Goal: Task Accomplishment & Management: Manage account settings

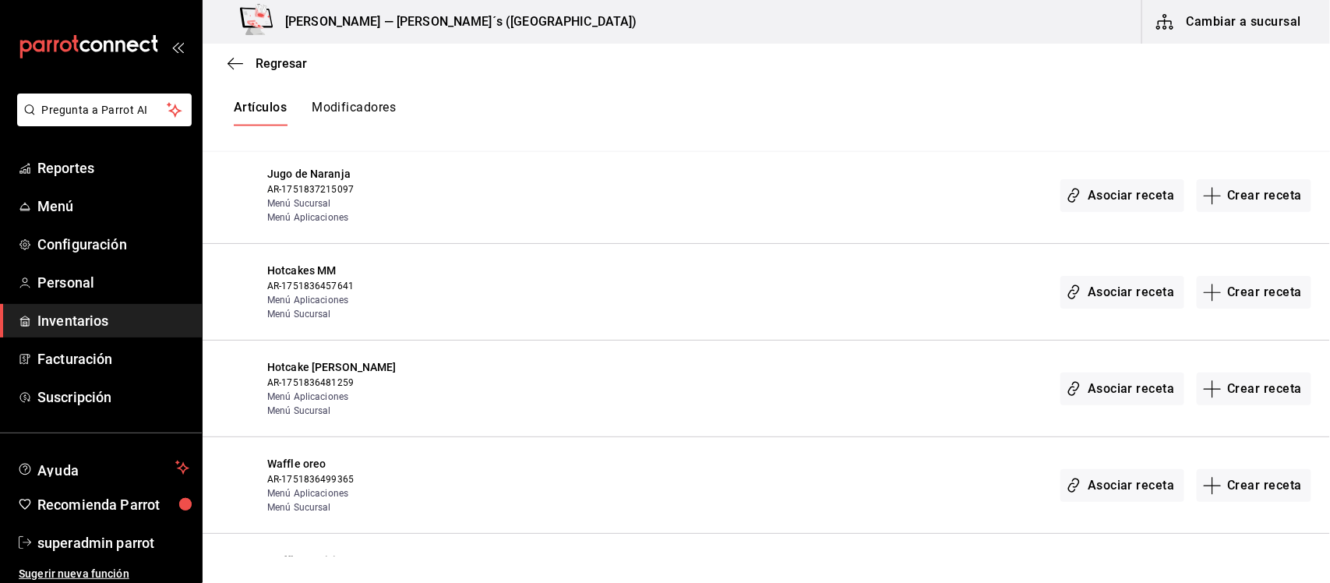
scroll to position [584, 0]
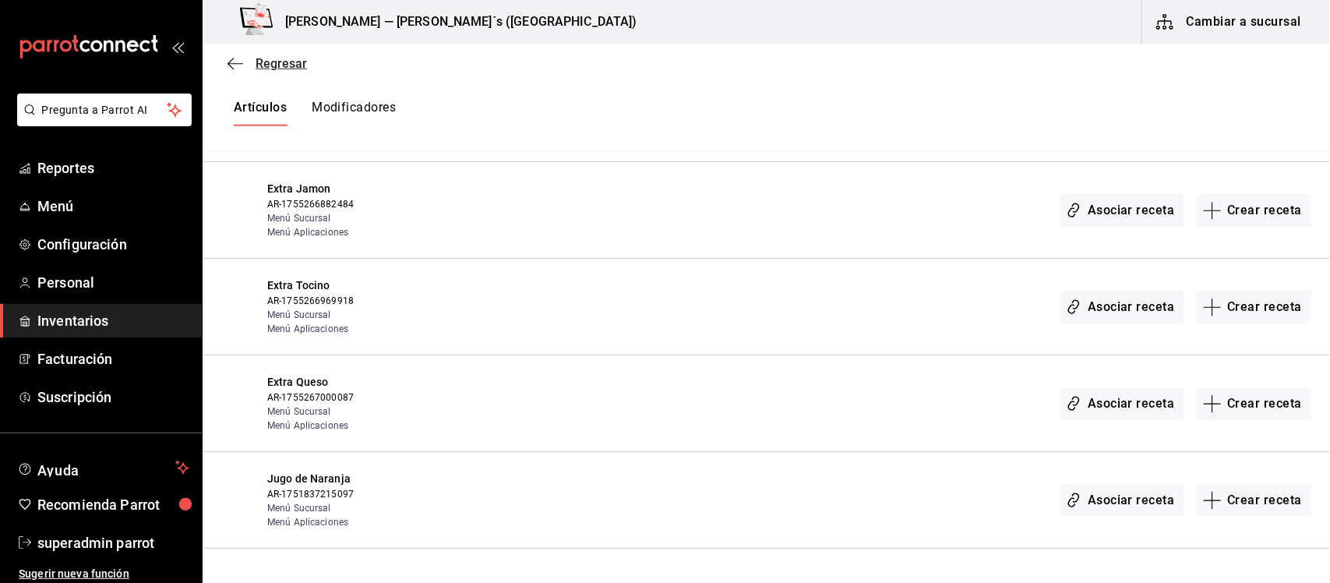
click at [254, 60] on span "Regresar" at bounding box center [266, 63] width 79 height 15
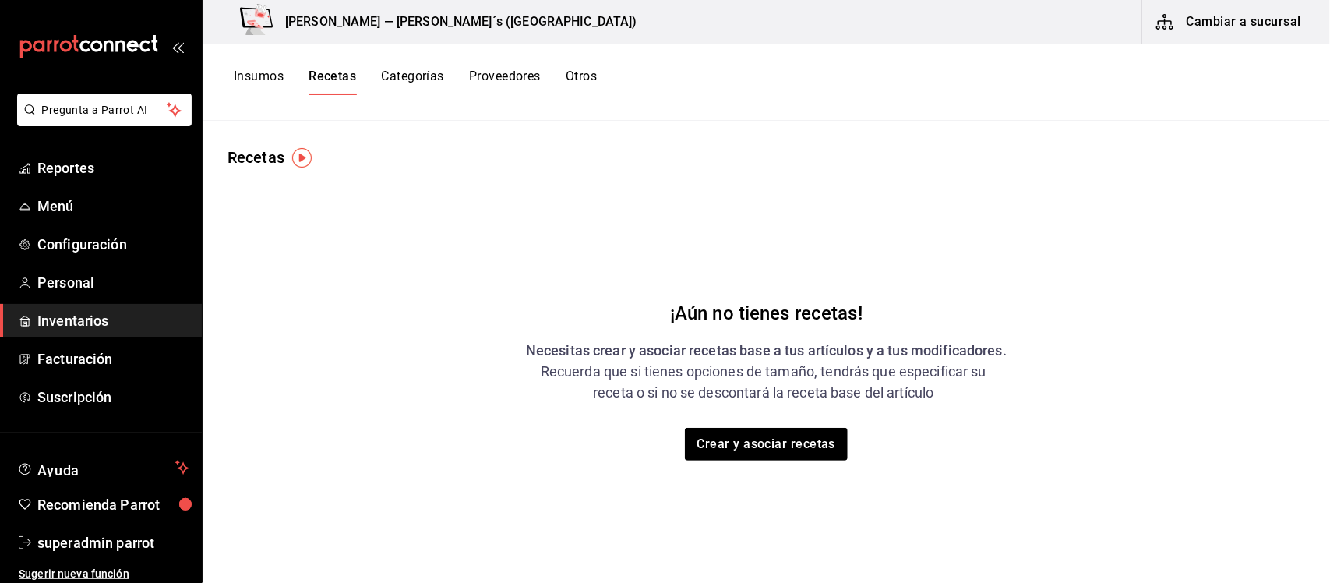
click at [593, 76] on button "Otros" at bounding box center [581, 82] width 31 height 26
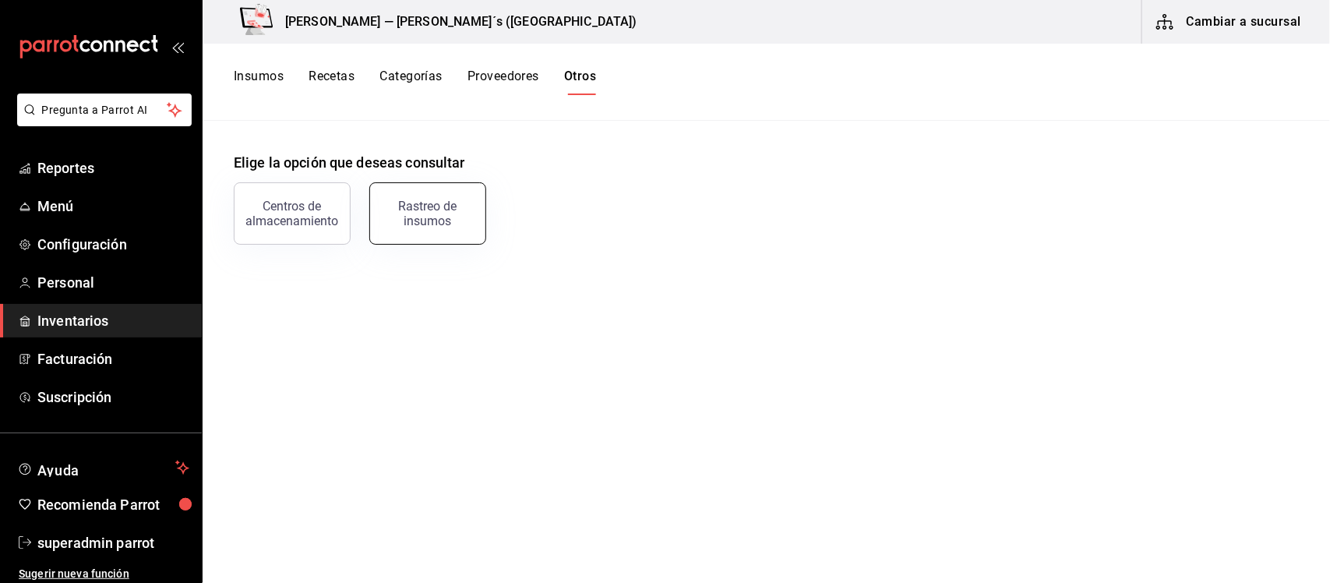
click at [423, 217] on div "Rastreo de insumos" at bounding box center [427, 214] width 97 height 30
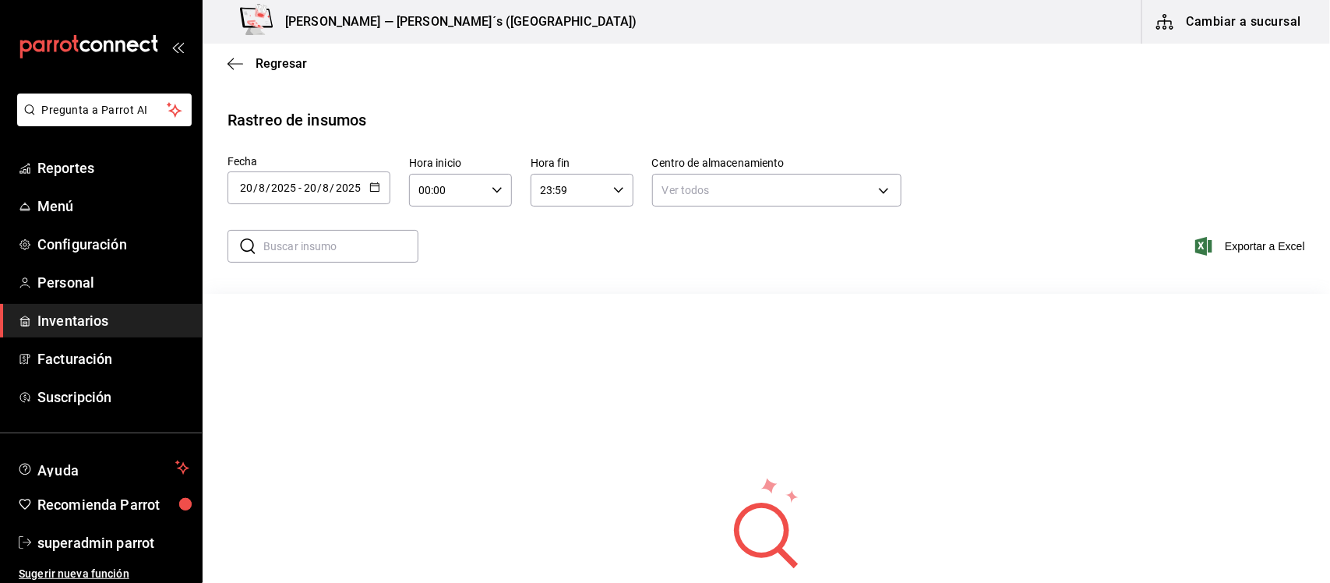
click at [382, 192] on div "[DATE] [DATE] - [DATE] [DATE]" at bounding box center [308, 187] width 163 height 33
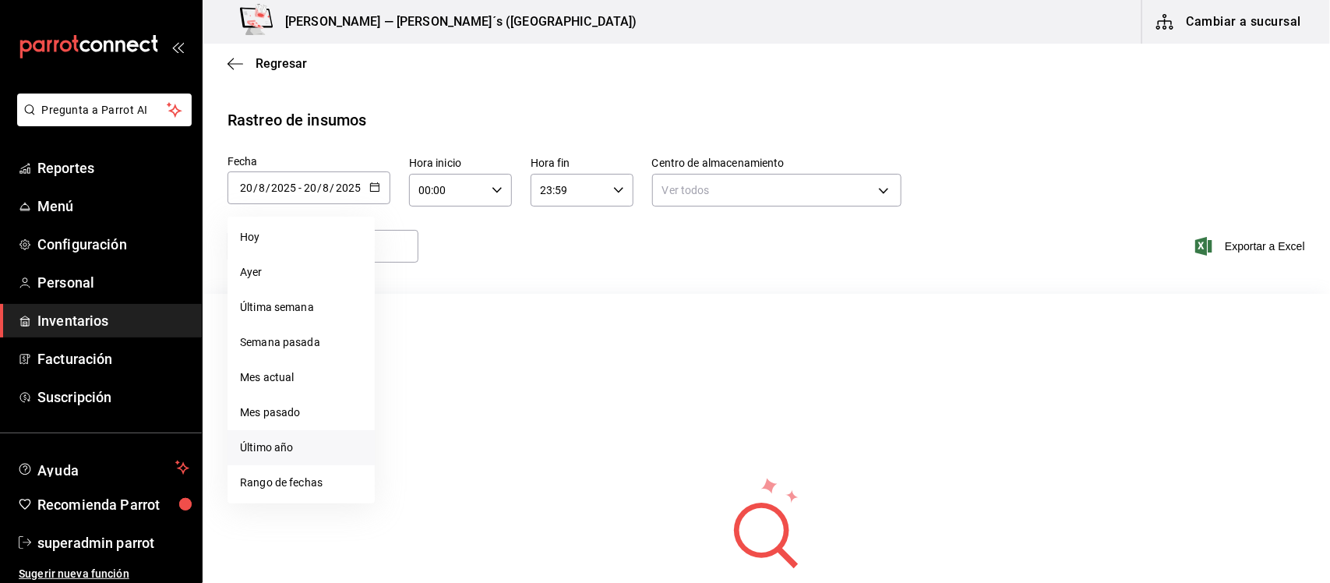
click at [282, 446] on li "Último año" at bounding box center [300, 447] width 147 height 35
type input "[DATE]"
type input "1"
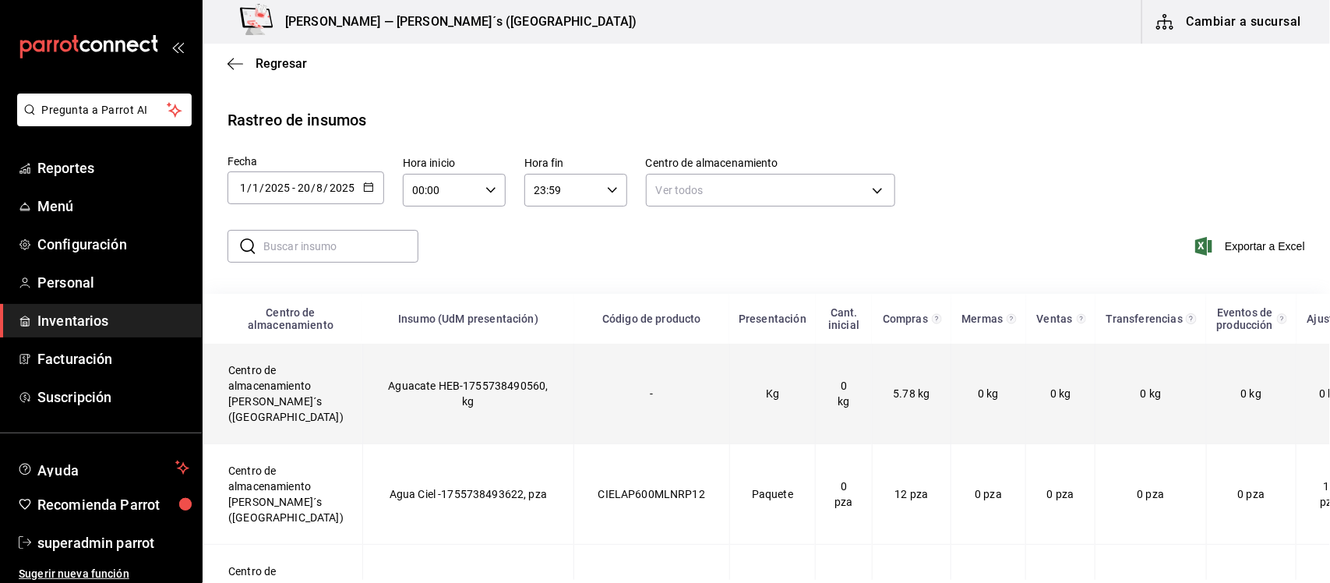
click at [297, 392] on td "Centro de almacenamiento [PERSON_NAME]´s ([GEOGRAPHIC_DATA])" at bounding box center [283, 394] width 160 height 101
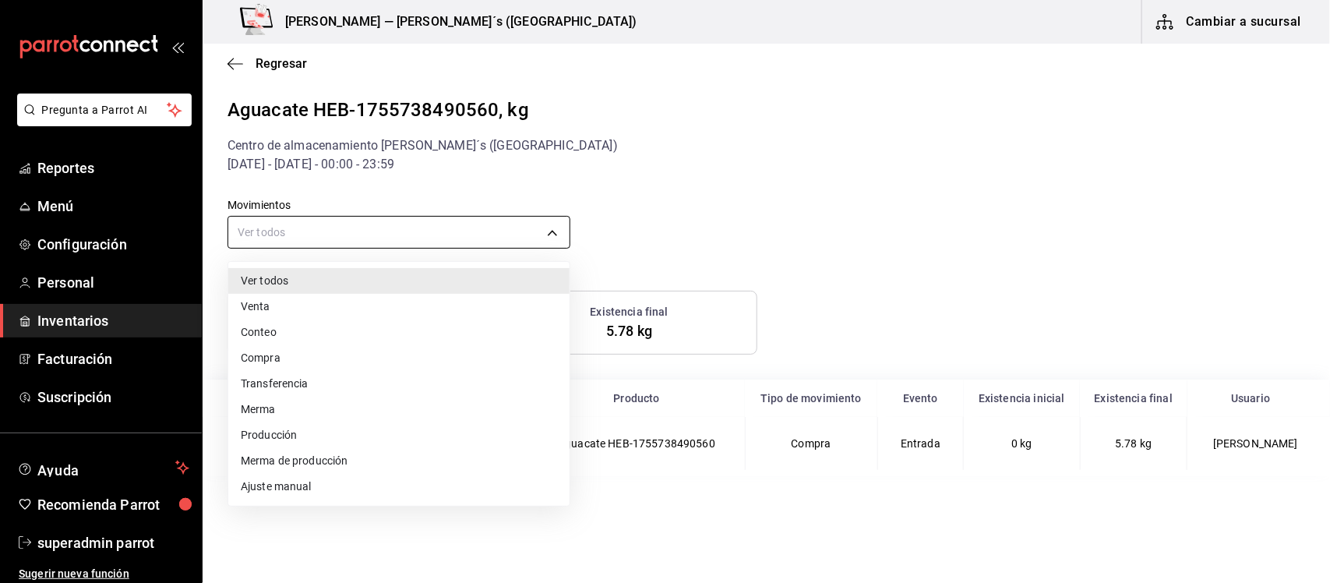
click at [333, 235] on body "Pregunta a Parrot AI Reportes Menú Configuración Personal Inventarios Facturaci…" at bounding box center [665, 290] width 1330 height 580
click at [273, 306] on li "Venta" at bounding box center [398, 307] width 341 height 26
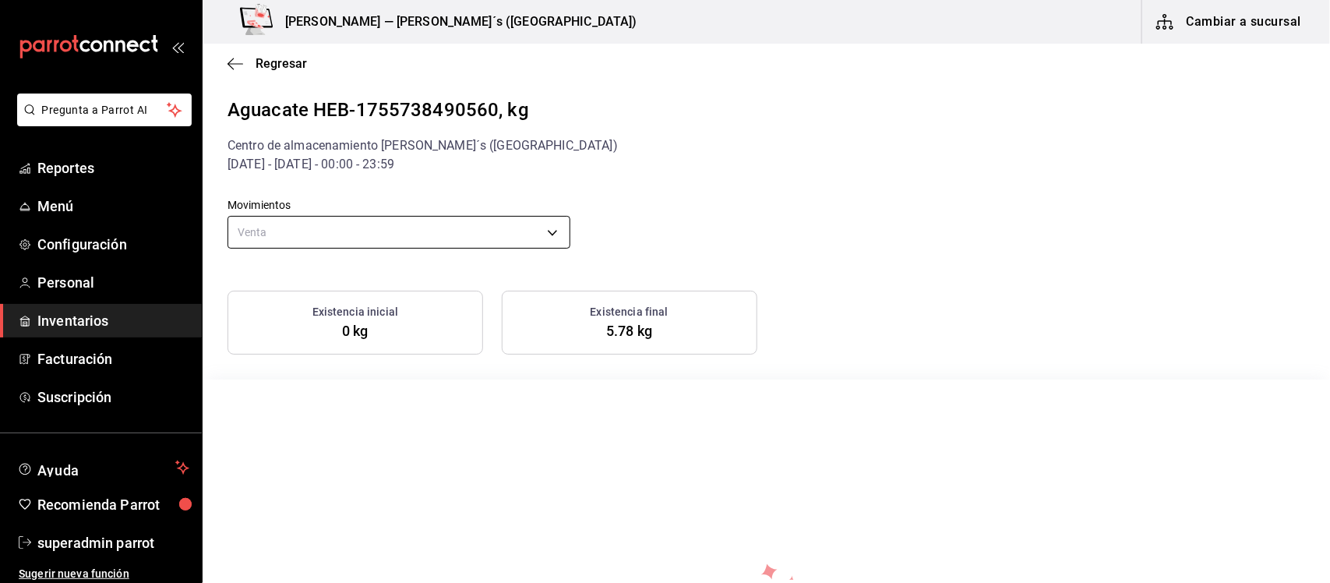
click at [393, 224] on body "Pregunta a Parrot AI Reportes Menú Configuración Personal Inventarios Facturaci…" at bounding box center [665, 290] width 1330 height 580
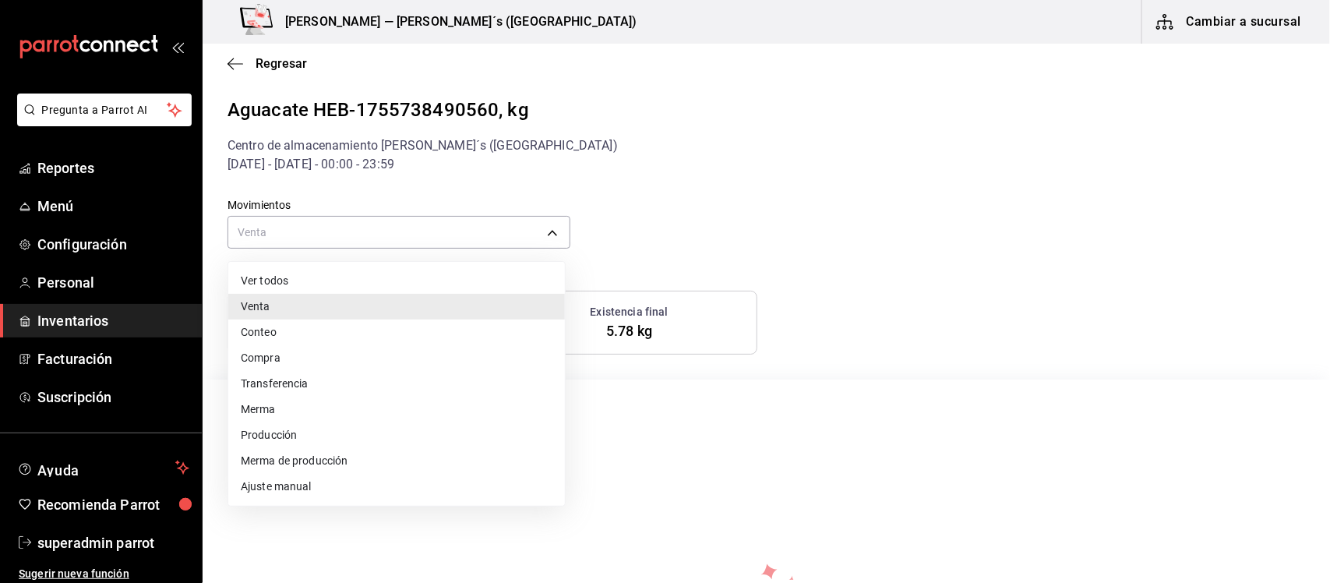
click at [263, 278] on li "Ver todos" at bounding box center [396, 281] width 337 height 26
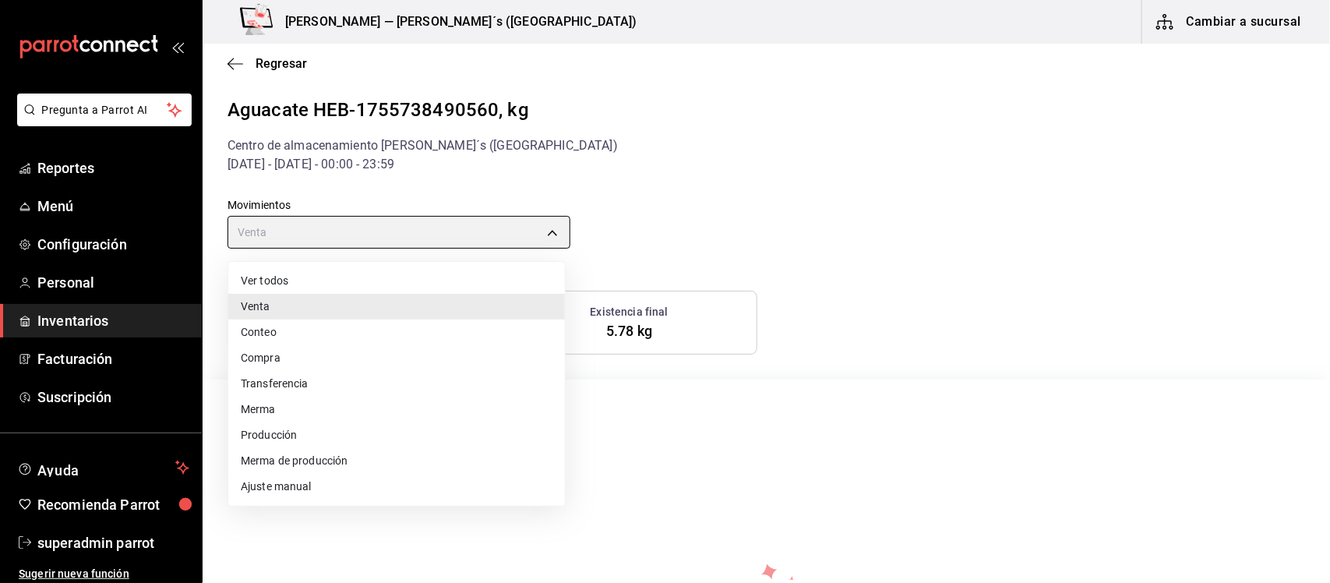
type input "default"
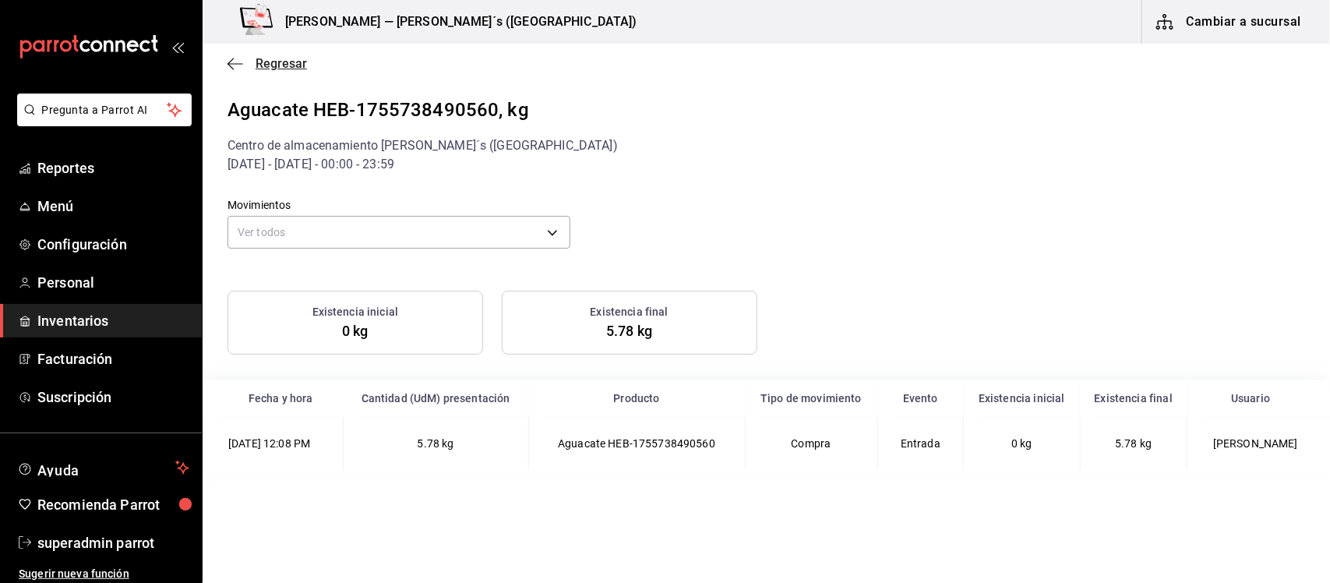
click at [231, 62] on icon "button" at bounding box center [235, 64] width 16 height 14
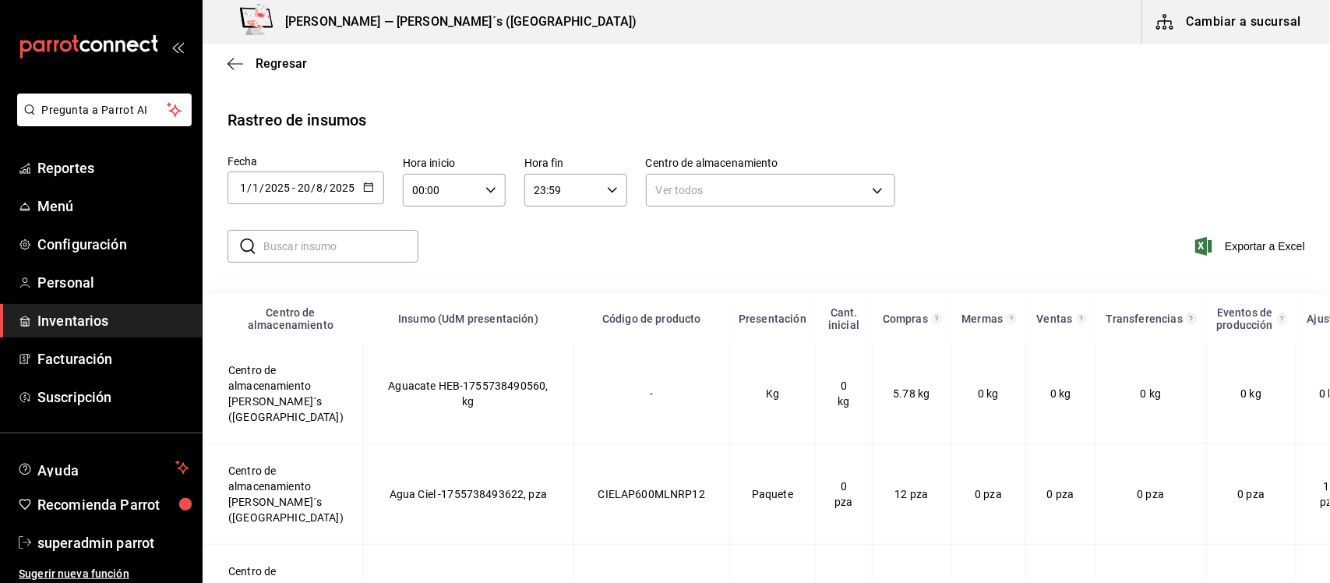
click at [267, 55] on div "Regresar" at bounding box center [766, 64] width 1127 height 40
click at [267, 63] on span "Regresar" at bounding box center [281, 63] width 51 height 15
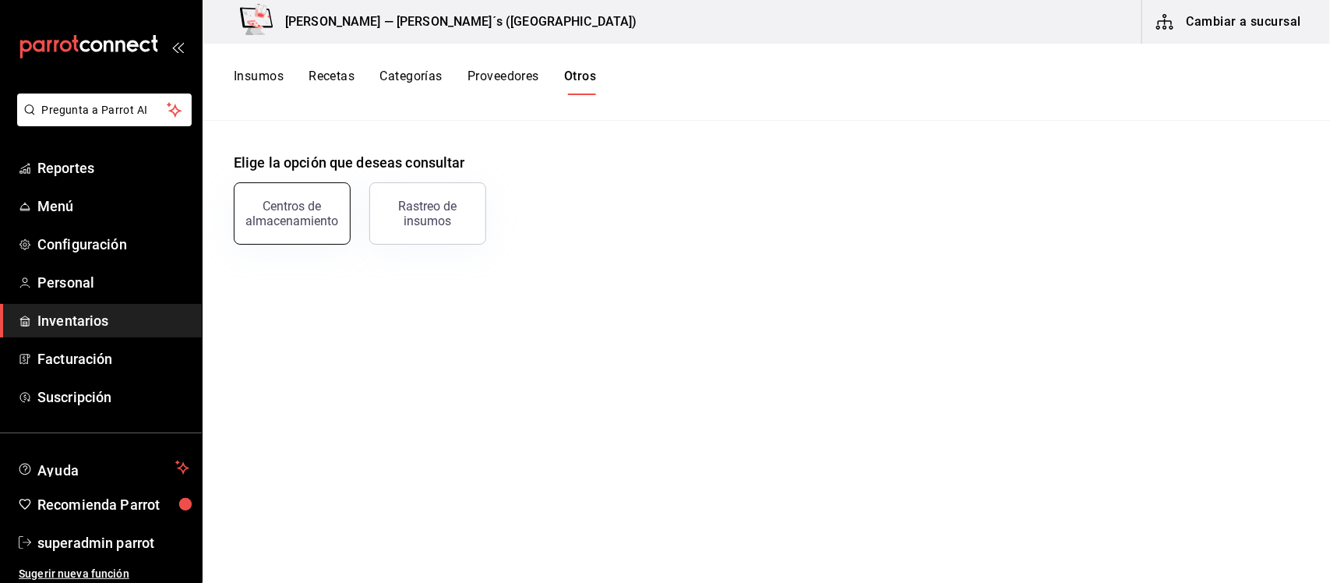
click at [271, 210] on div "Centros de almacenamiento" at bounding box center [292, 214] width 97 height 30
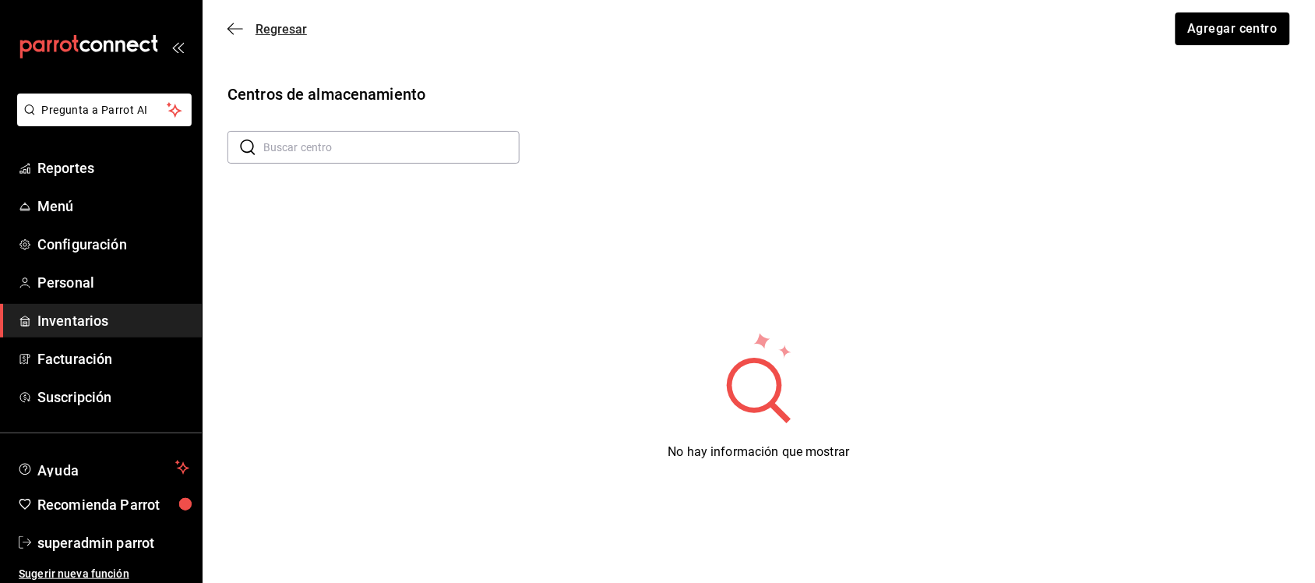
click at [263, 24] on span "Regresar" at bounding box center [281, 29] width 51 height 15
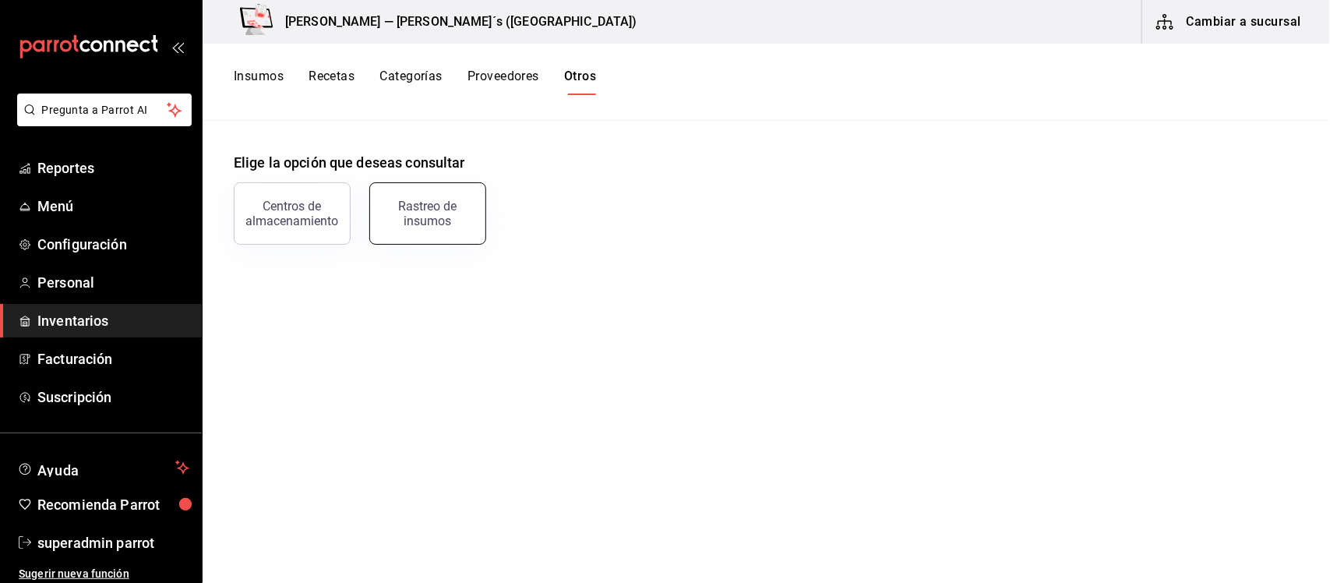
click at [410, 227] on button "Rastreo de insumos" at bounding box center [427, 213] width 117 height 62
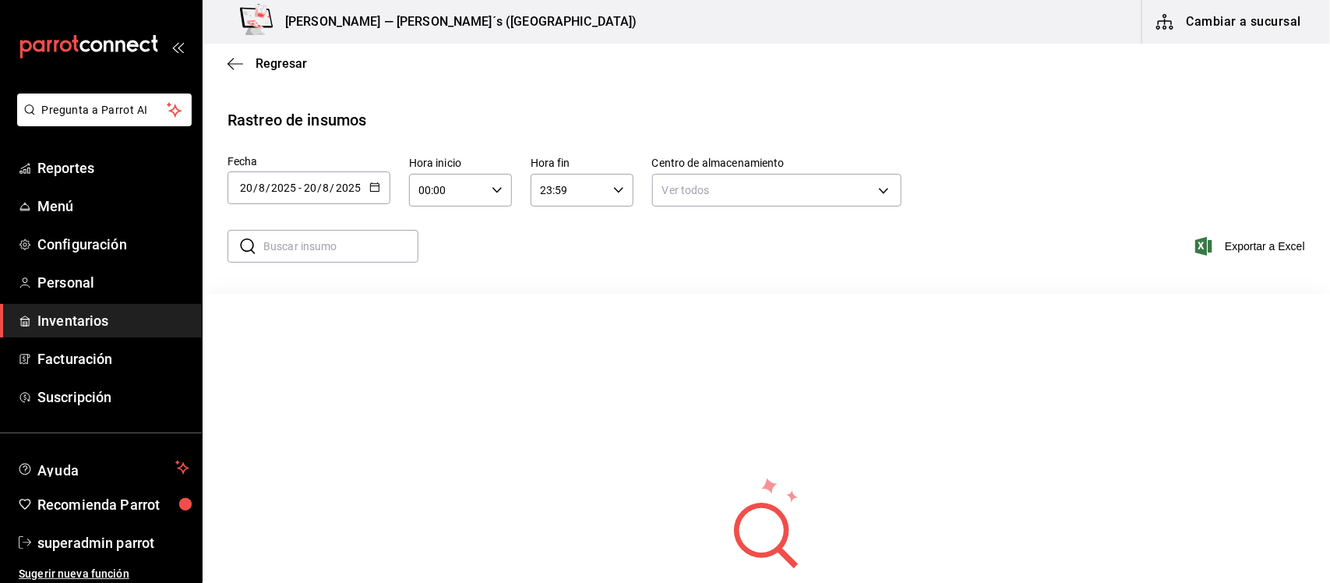
click at [365, 180] on div "[DATE] [DATE] - [DATE] [DATE]" at bounding box center [308, 187] width 163 height 33
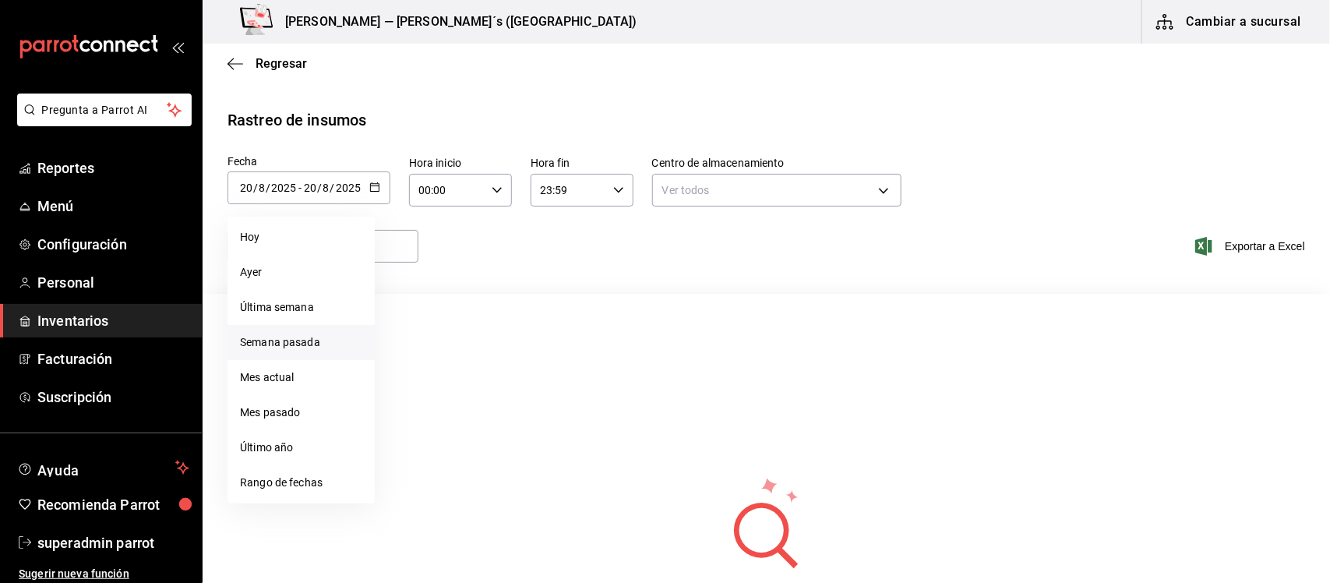
click at [305, 340] on li "Semana pasada" at bounding box center [300, 342] width 147 height 35
type input "[DATE]"
type input "10"
type input "[DATE]"
type input "16"
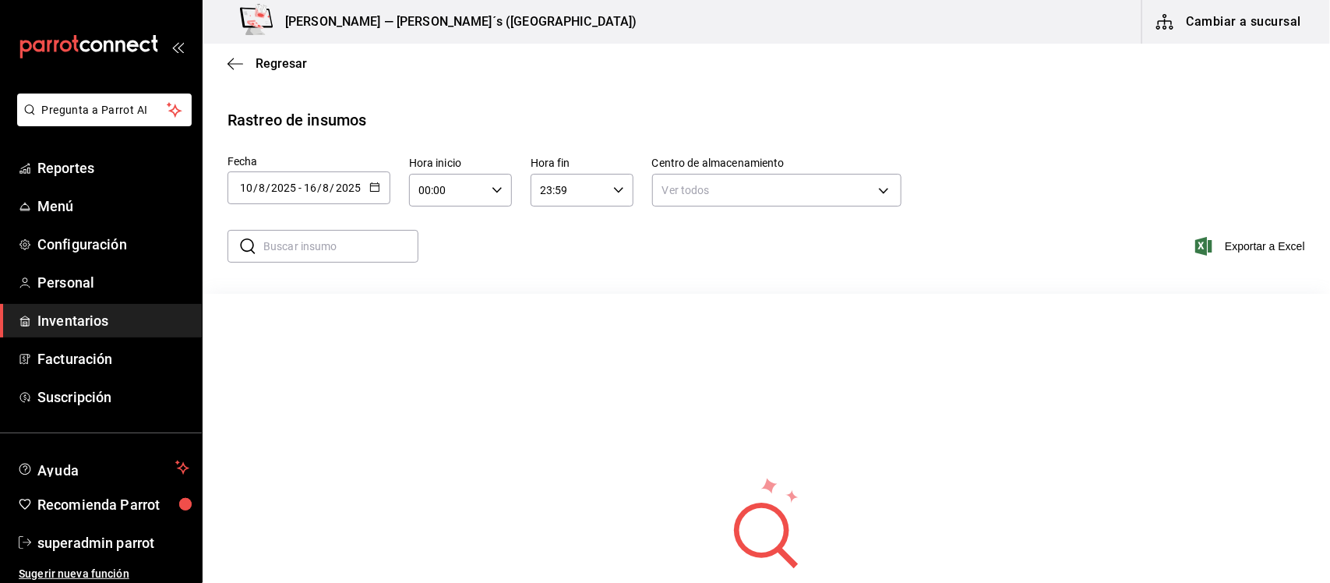
click at [371, 188] on icon "button" at bounding box center [374, 187] width 11 height 11
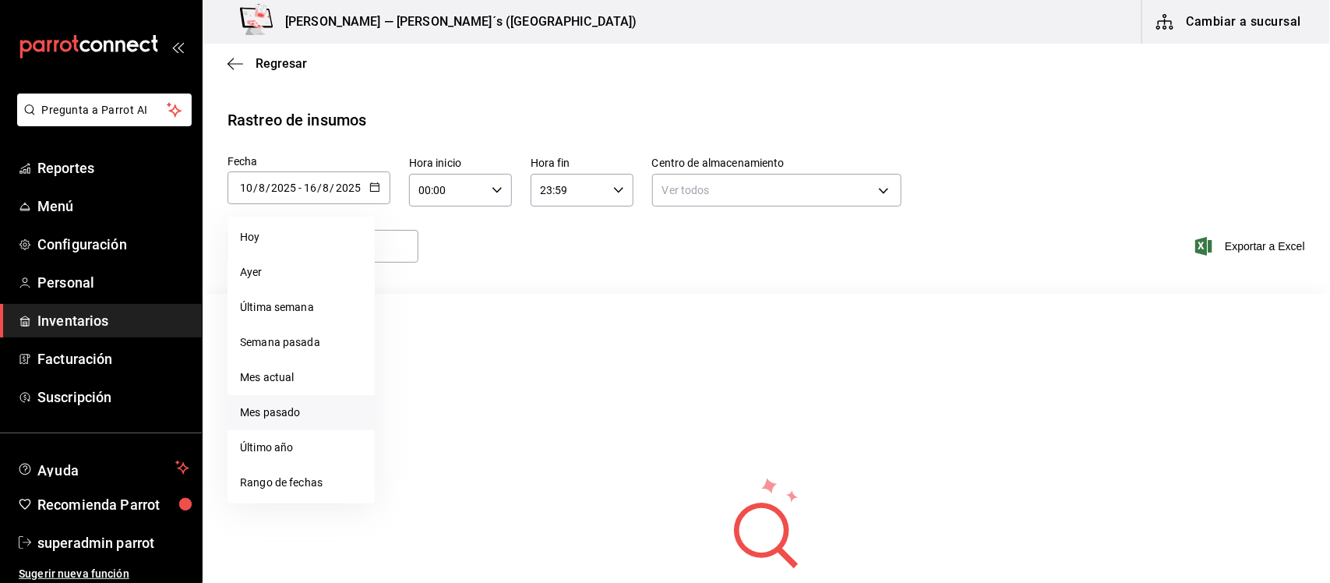
click at [298, 405] on li "Mes pasado" at bounding box center [300, 412] width 147 height 35
type input "[DATE]"
type input "1"
type input "7"
type input "[DATE]"
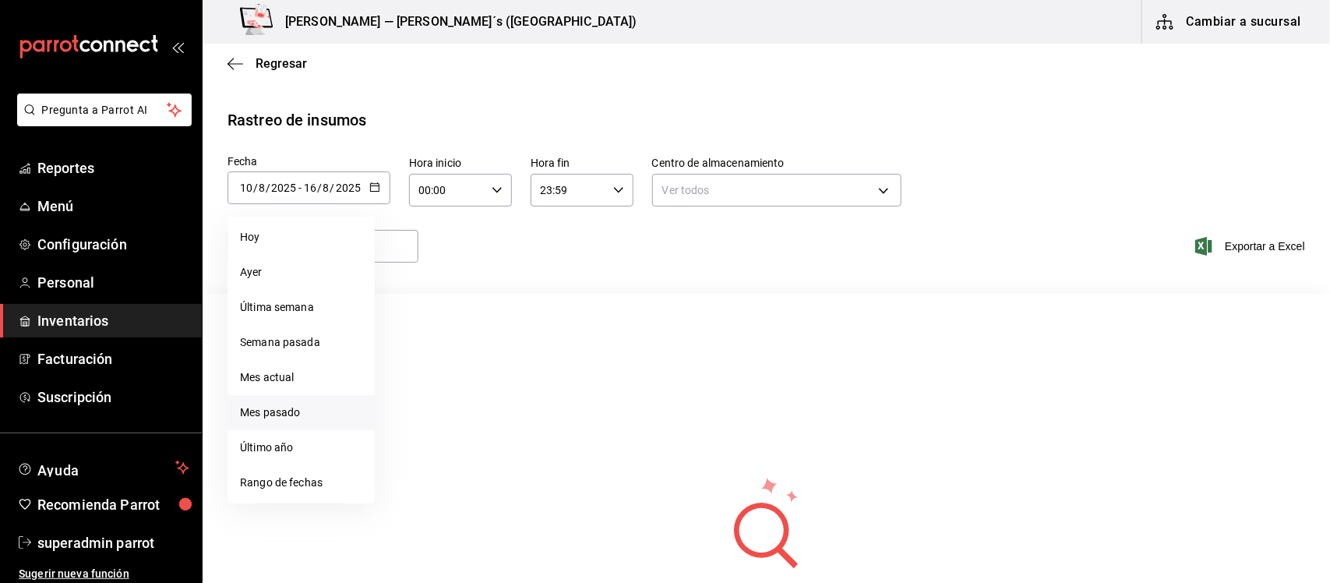
type input "31"
type input "7"
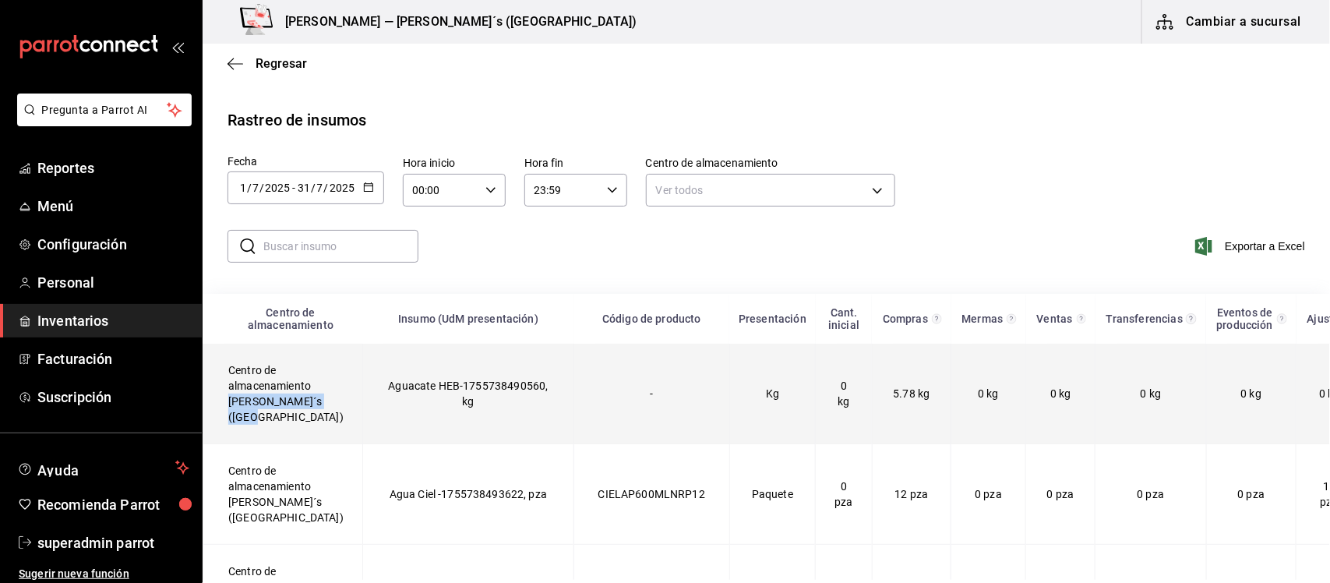
drag, startPoint x: 226, startPoint y: 398, endPoint x: 304, endPoint y: 418, distance: 80.3
click at [304, 418] on td "Centro de almacenamiento [PERSON_NAME]´s ([GEOGRAPHIC_DATA])" at bounding box center [283, 394] width 160 height 101
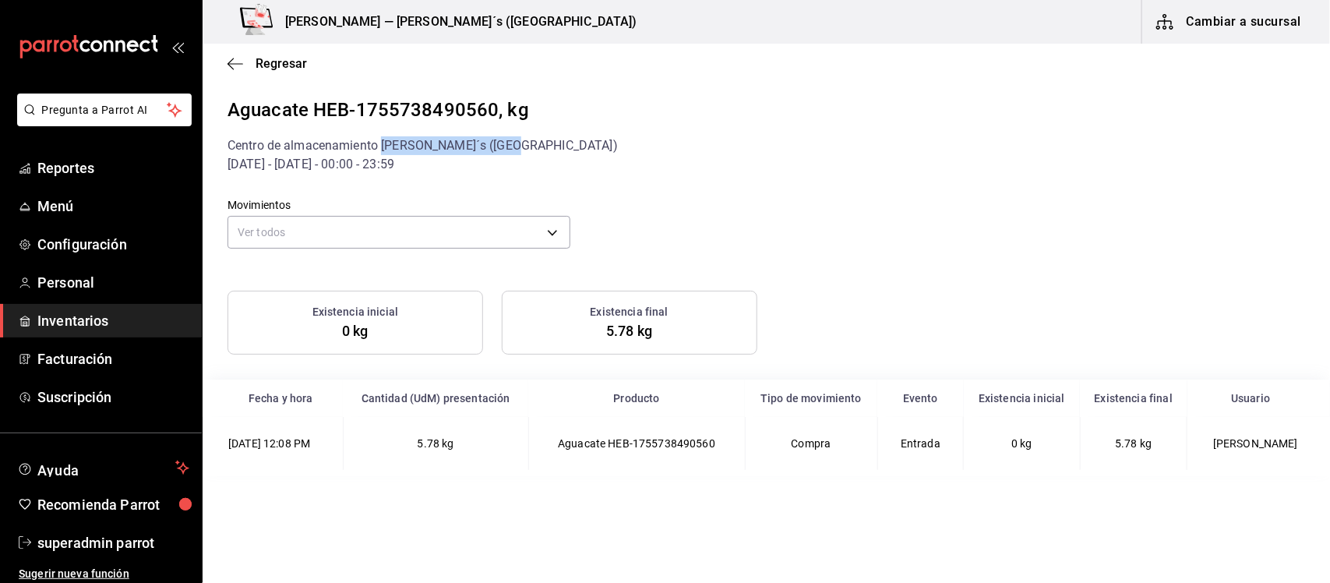
drag, startPoint x: 383, startPoint y: 145, endPoint x: 535, endPoint y: 146, distance: 151.9
click at [535, 146] on div "Centro de almacenamiento [PERSON_NAME]´s ([GEOGRAPHIC_DATA])" at bounding box center [765, 145] width 1077 height 19
copy div "[PERSON_NAME]´s ([GEOGRAPHIC_DATA])"
click at [242, 72] on div "Regresar" at bounding box center [766, 64] width 1127 height 40
click at [231, 61] on icon "button" at bounding box center [235, 64] width 16 height 14
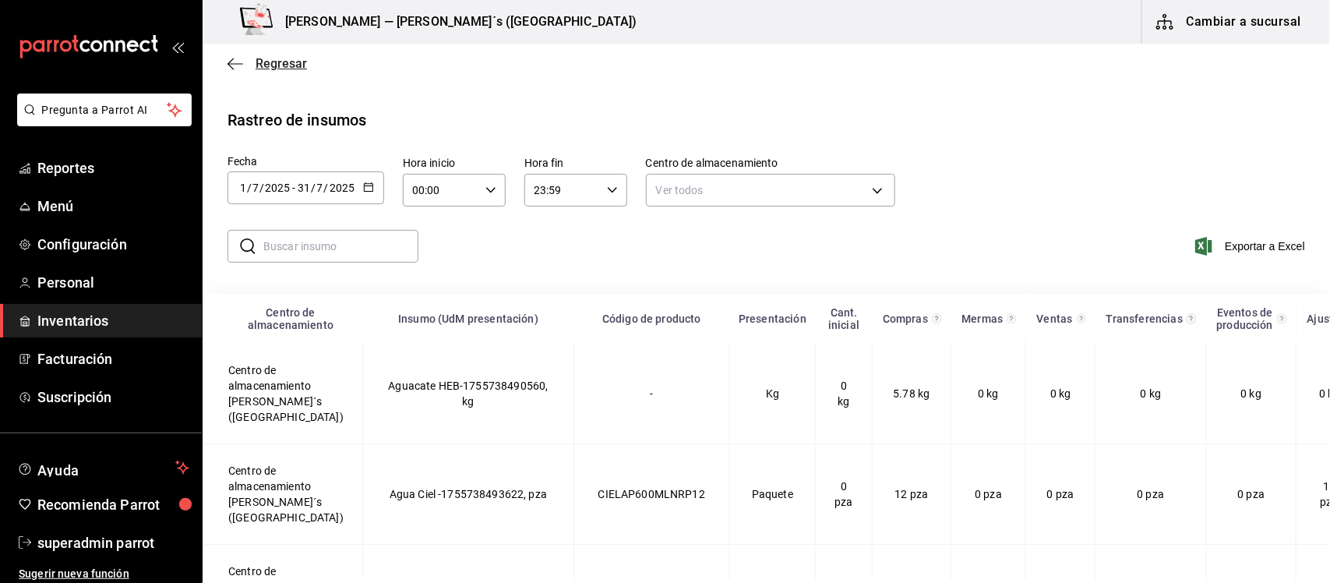
click at [243, 67] on span "Regresar" at bounding box center [266, 63] width 79 height 15
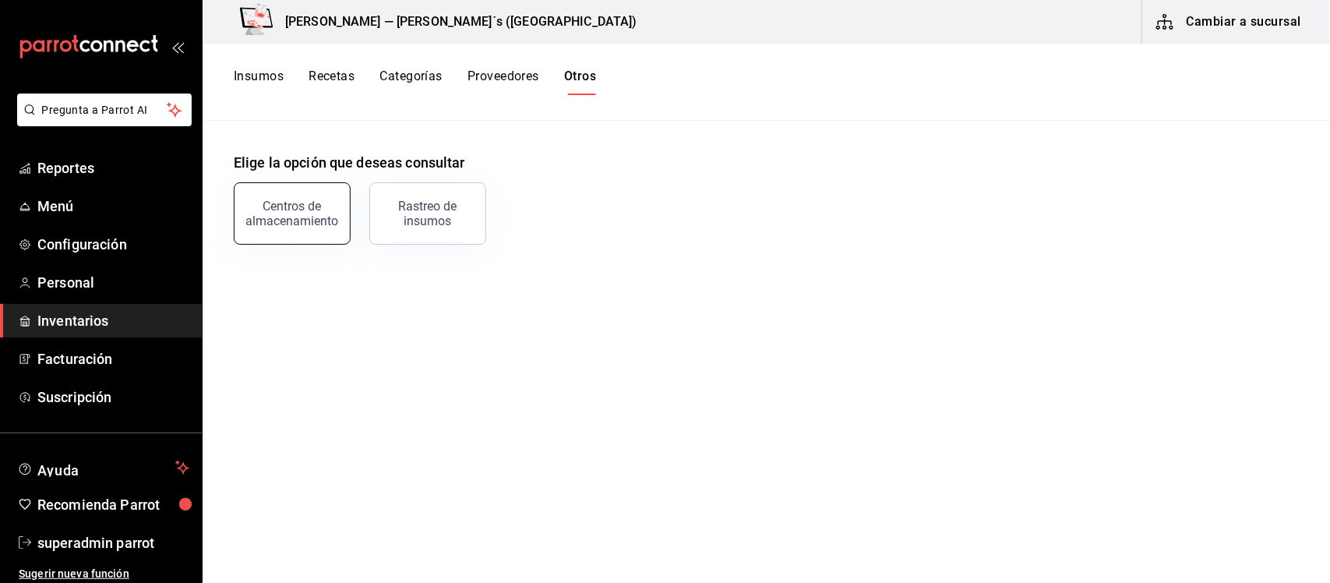
click at [312, 224] on div "Centros de almacenamiento" at bounding box center [292, 214] width 97 height 30
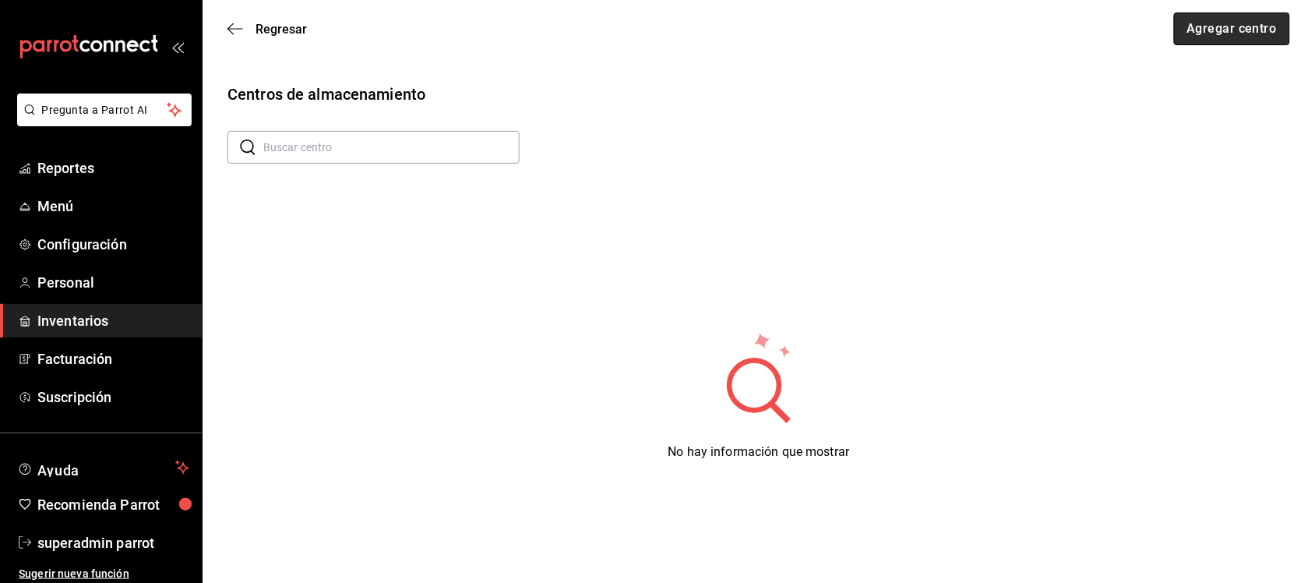
click at [1232, 31] on button "Agregar centro" at bounding box center [1232, 28] width 116 height 33
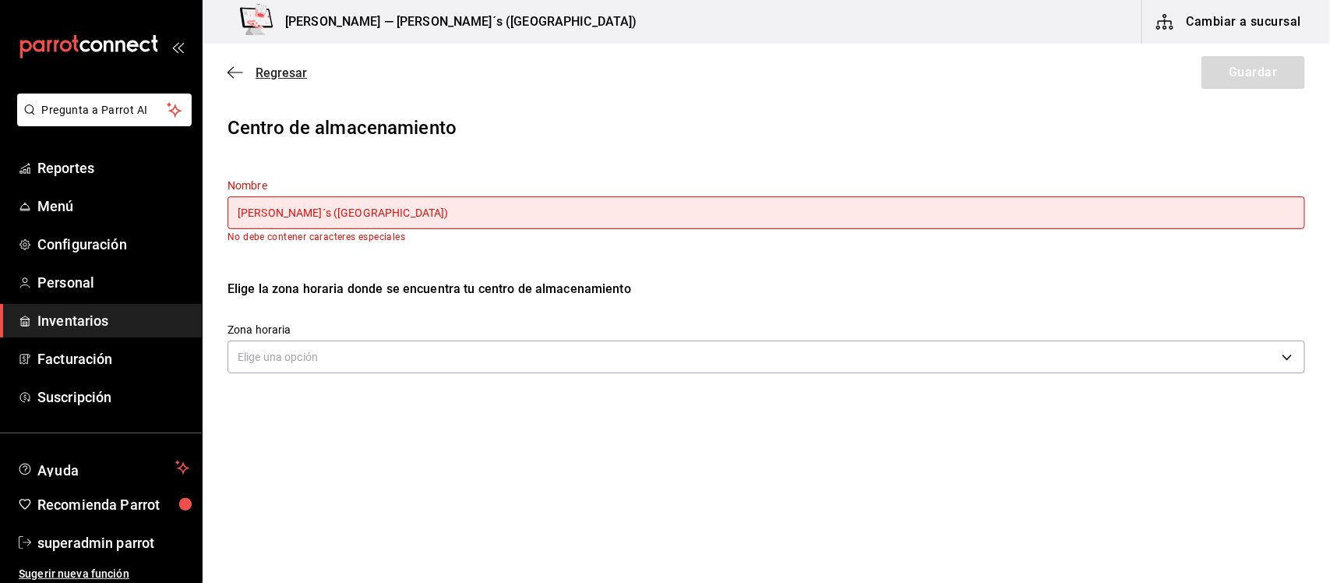
type input "[PERSON_NAME]´s ([GEOGRAPHIC_DATA])"
click at [230, 74] on icon "button" at bounding box center [230, 73] width 6 height 12
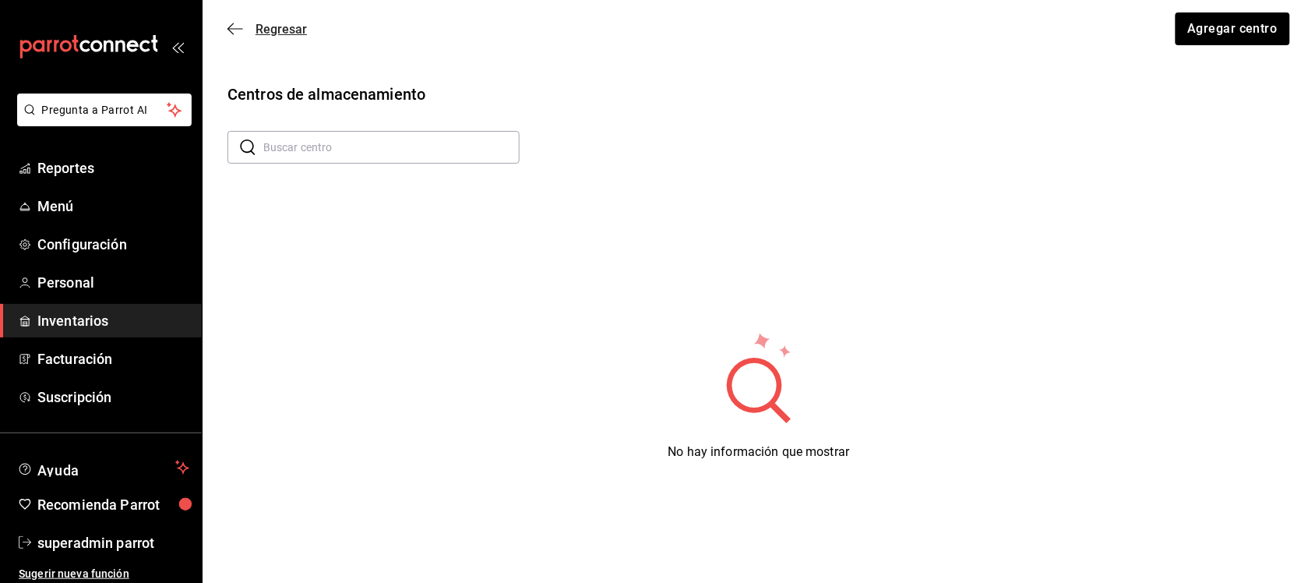
click at [240, 25] on icon "button" at bounding box center [235, 29] width 16 height 14
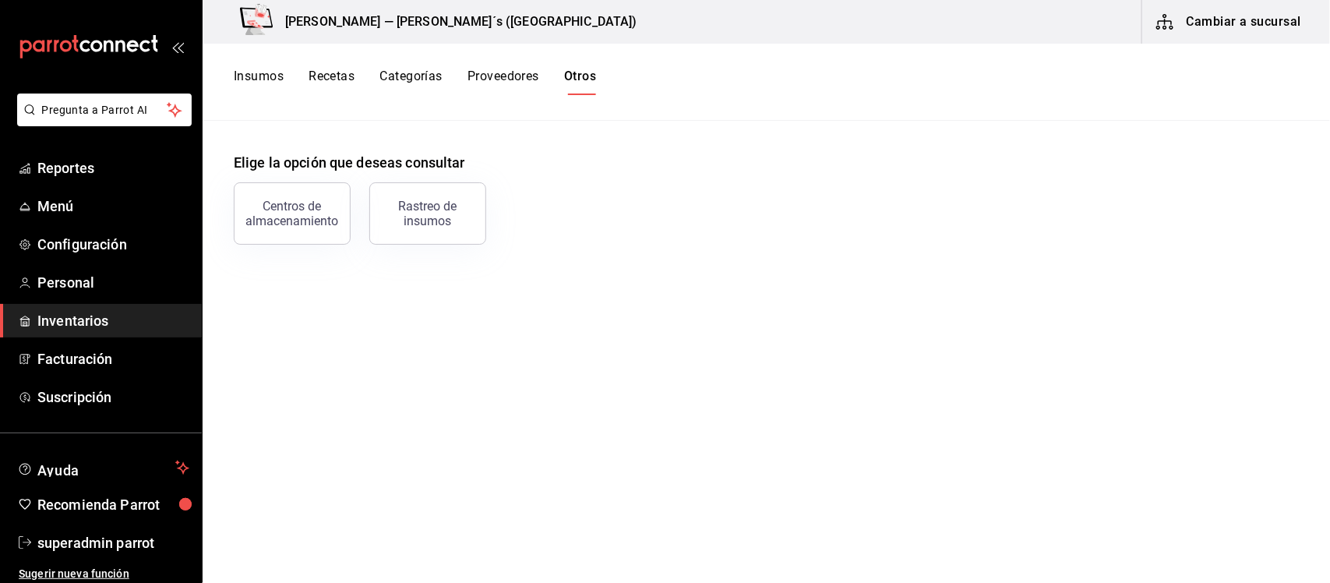
click at [333, 78] on button "Recetas" at bounding box center [332, 82] width 46 height 26
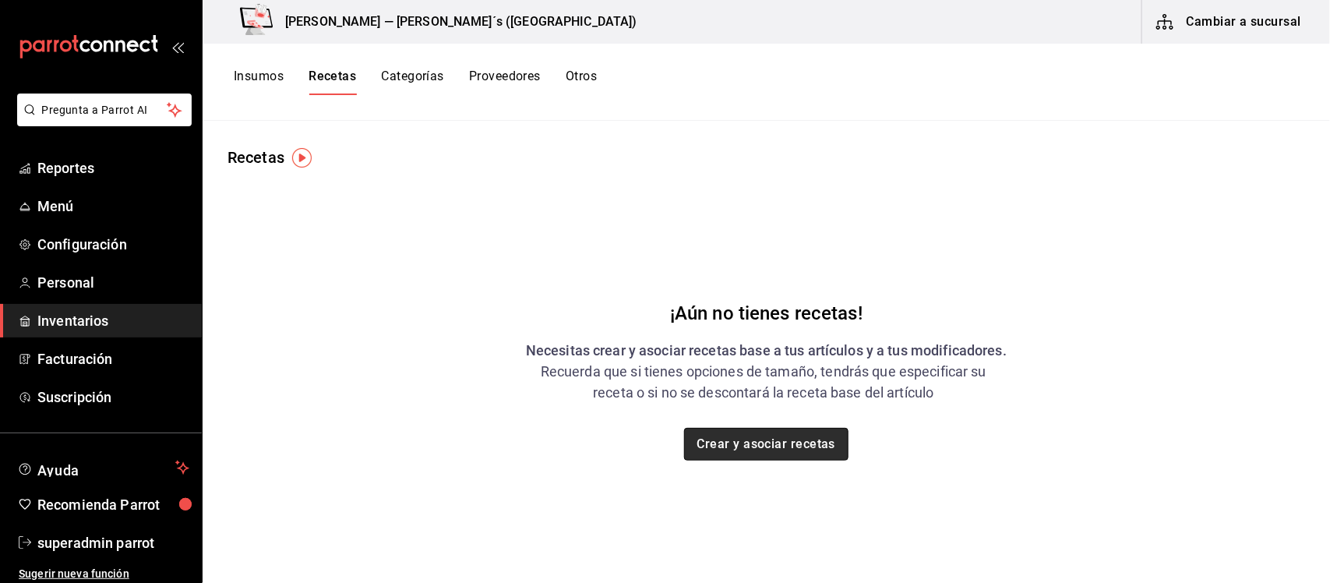
click at [792, 453] on button "Crear y asociar recetas" at bounding box center [766, 444] width 165 height 33
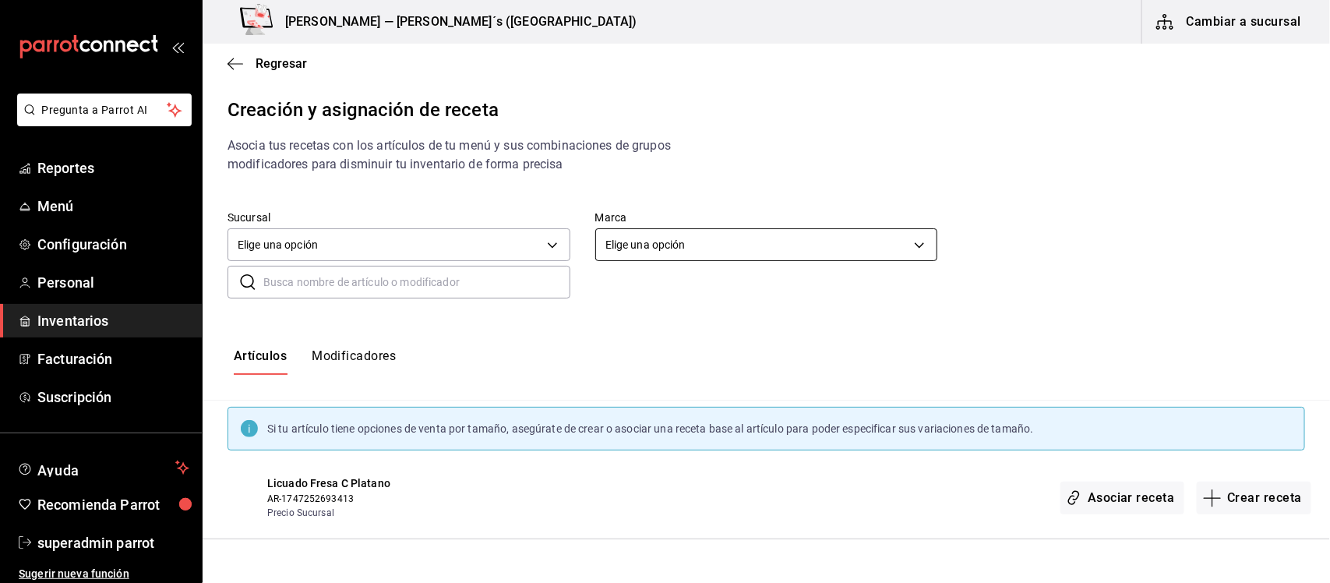
click at [653, 256] on body "Pregunta a Parrot AI Reportes Menú Configuración Personal Inventarios Facturaci…" at bounding box center [665, 278] width 1330 height 556
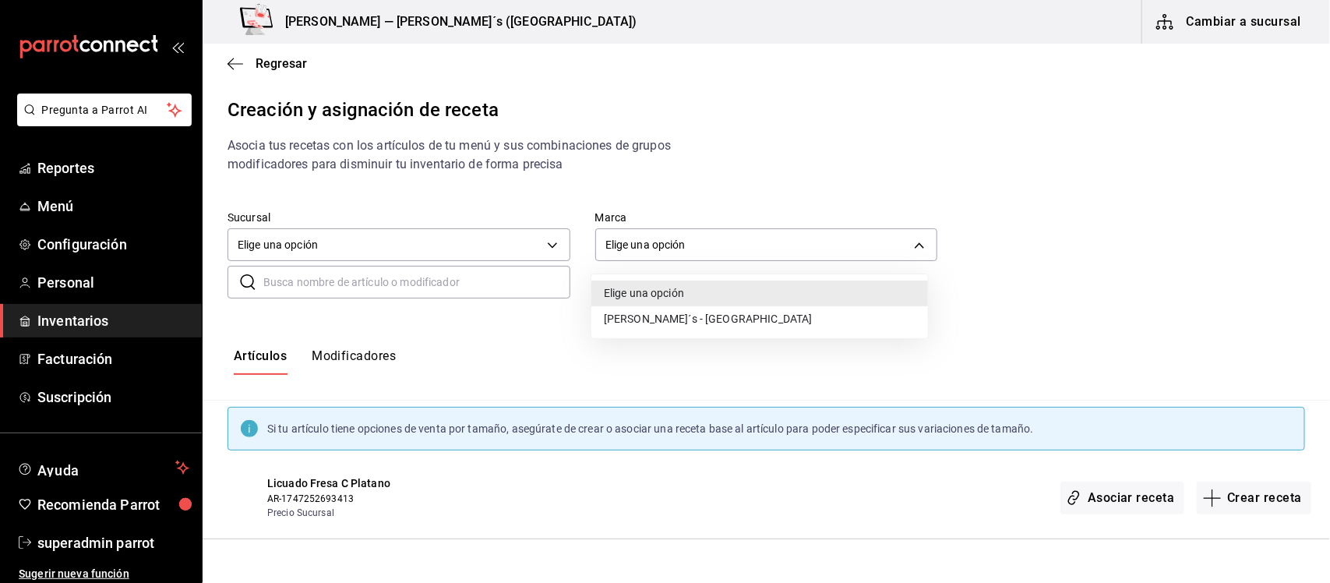
click at [647, 312] on li "[PERSON_NAME]´s - [GEOGRAPHIC_DATA]" at bounding box center [759, 319] width 337 height 26
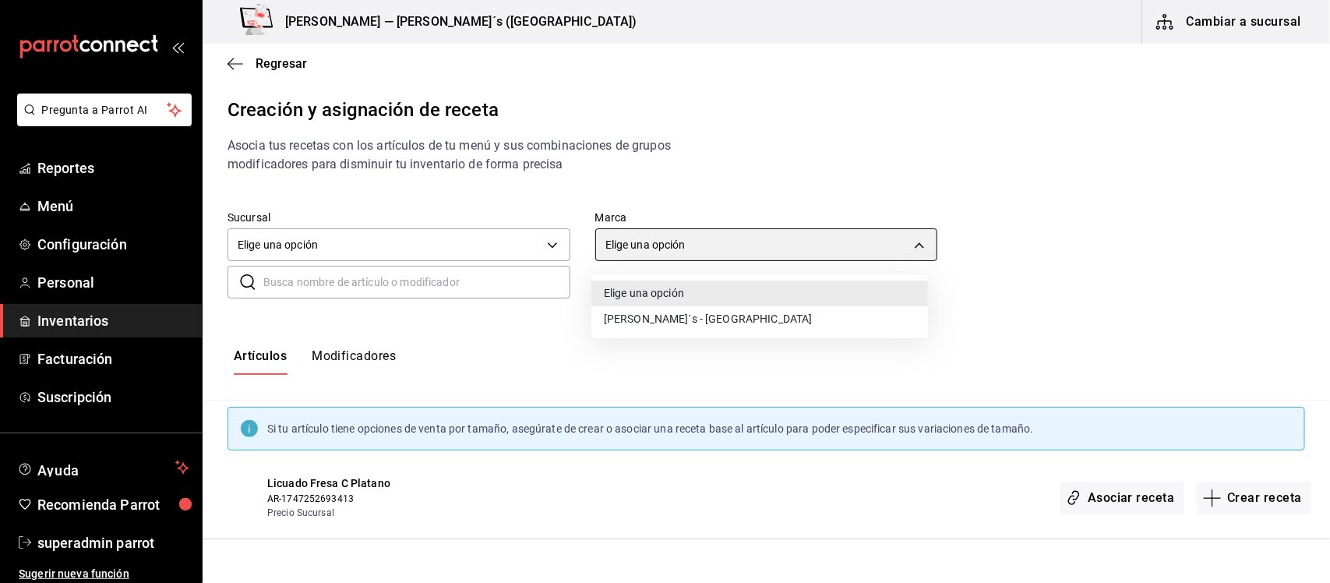
type input "e7eeebf8-c286-41d3-abda-b6d1bb78a6ef"
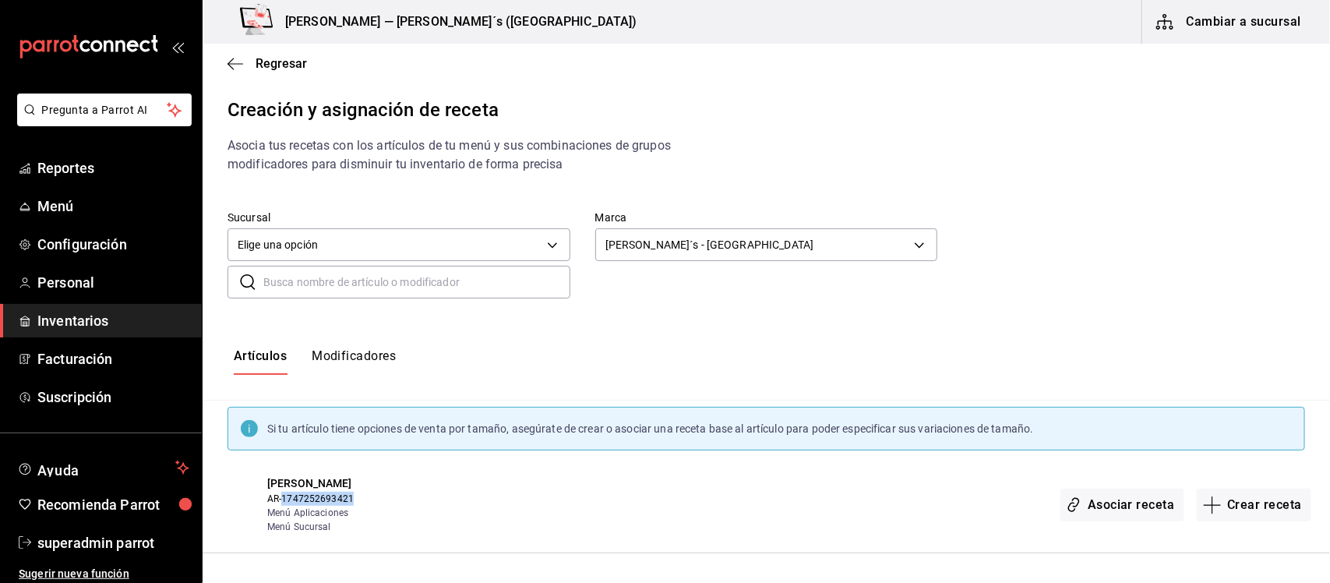
drag, startPoint x: 351, startPoint y: 499, endPoint x: 283, endPoint y: 497, distance: 67.8
click at [283, 497] on span "AR-1747252693421" at bounding box center [387, 499] width 241 height 14
copy span "1747252693421"
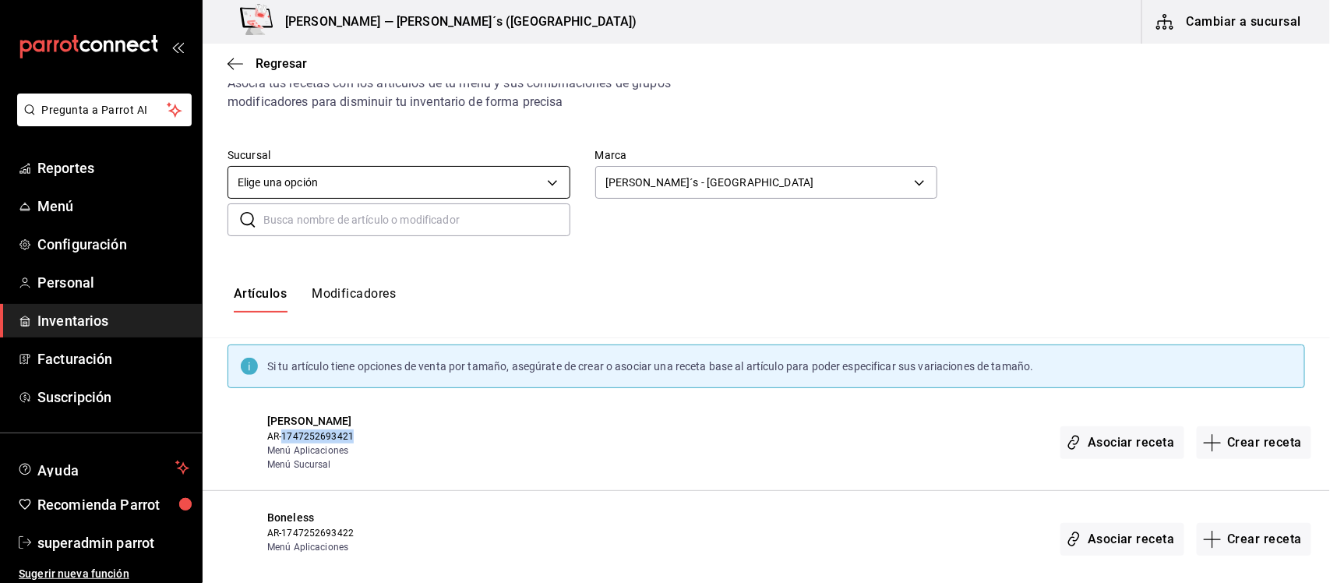
scroll to position [97, 0]
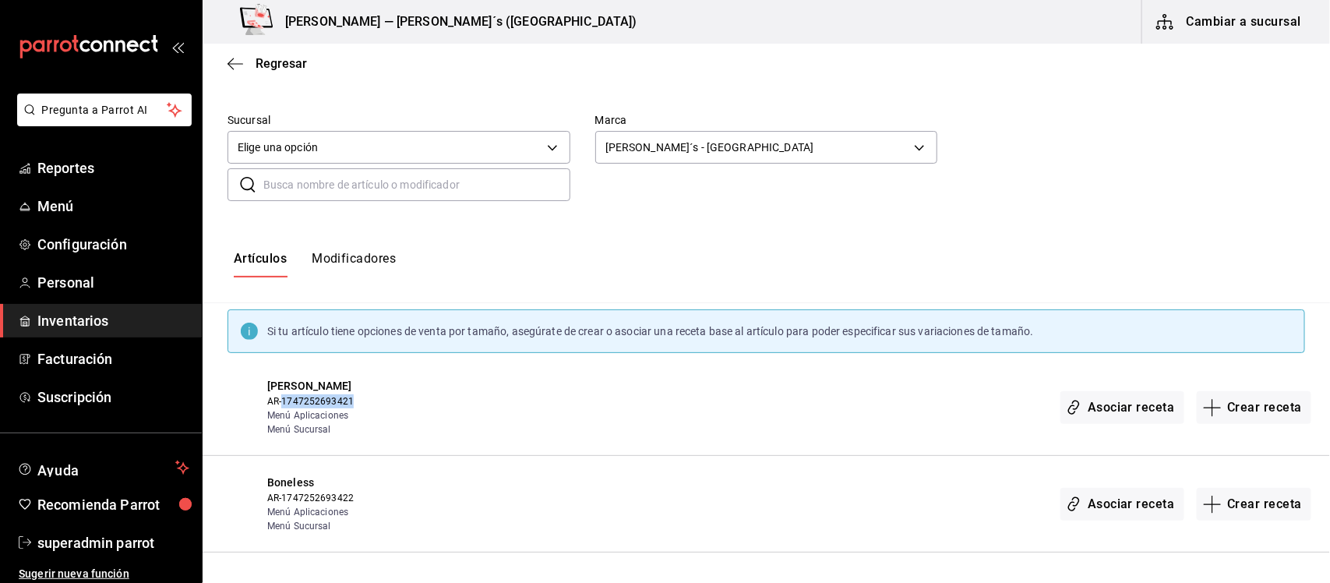
drag, startPoint x: 375, startPoint y: 387, endPoint x: 263, endPoint y: 386, distance: 112.2
click at [263, 386] on div "[PERSON_NAME] AR-1747252693421 Menú Aplicaciones Menú Sucursal Asociar receta C…" at bounding box center [766, 407] width 1127 height 97
copy span "[PERSON_NAME]"
click at [238, 57] on icon "button" at bounding box center [235, 64] width 16 height 14
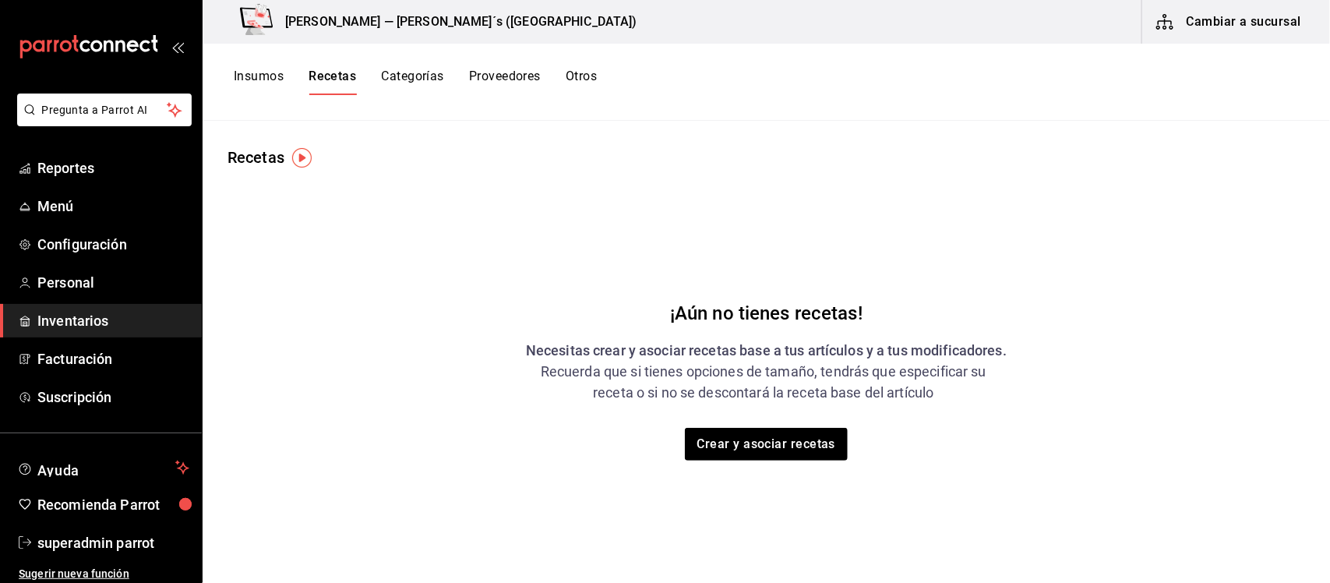
click at [580, 72] on button "Otros" at bounding box center [581, 82] width 31 height 26
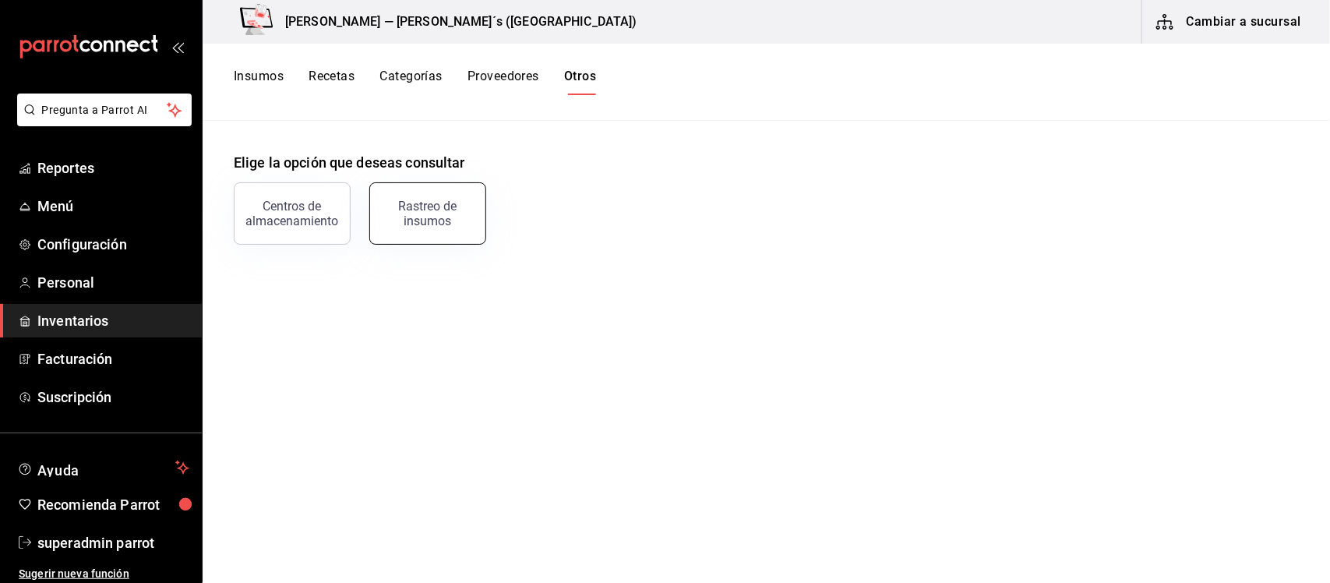
click at [414, 217] on div "Rastreo de insumos" at bounding box center [427, 214] width 97 height 30
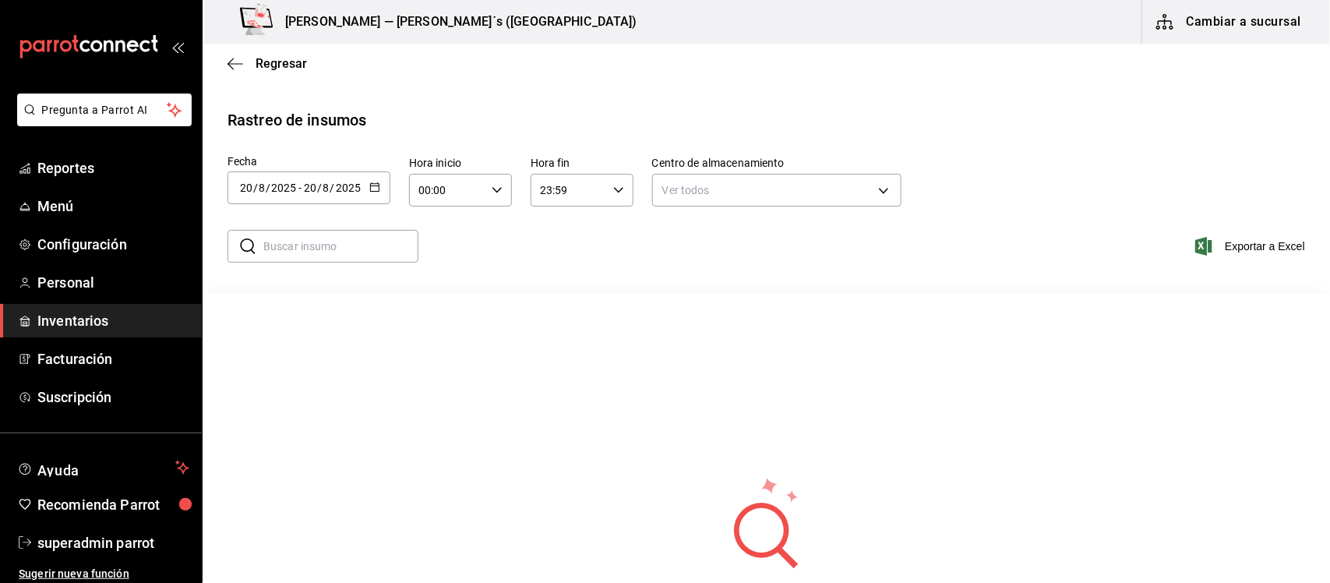
click at [372, 185] on \(Stroke\) "button" at bounding box center [374, 185] width 9 height 1
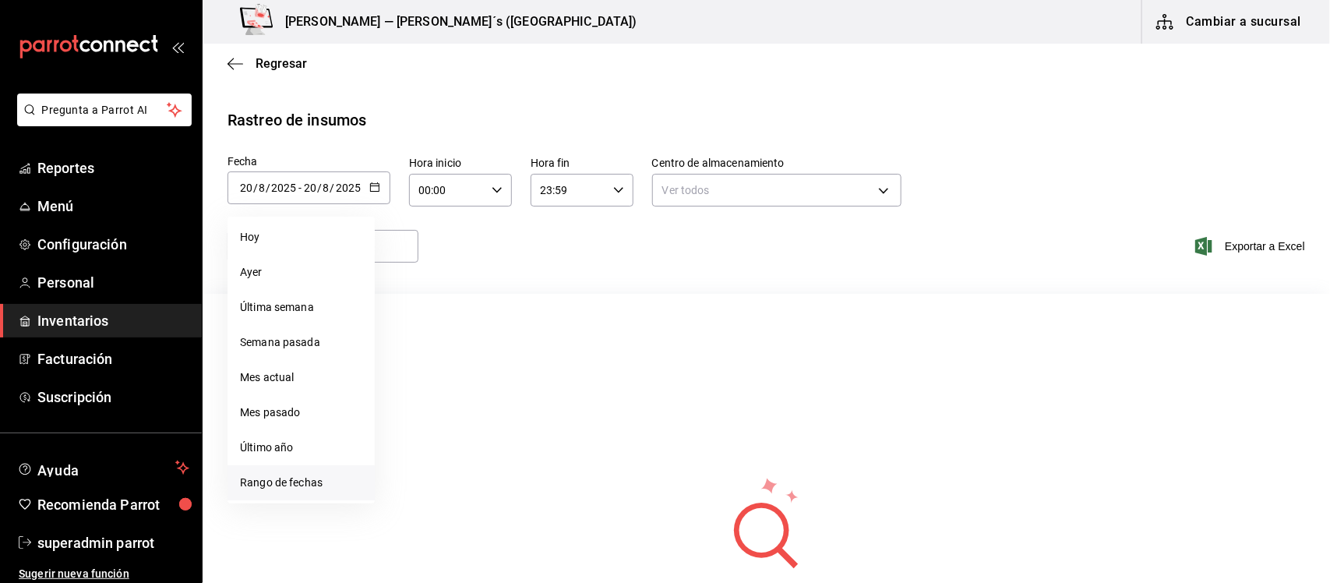
click at [287, 476] on li "Rango de fechas" at bounding box center [300, 482] width 147 height 35
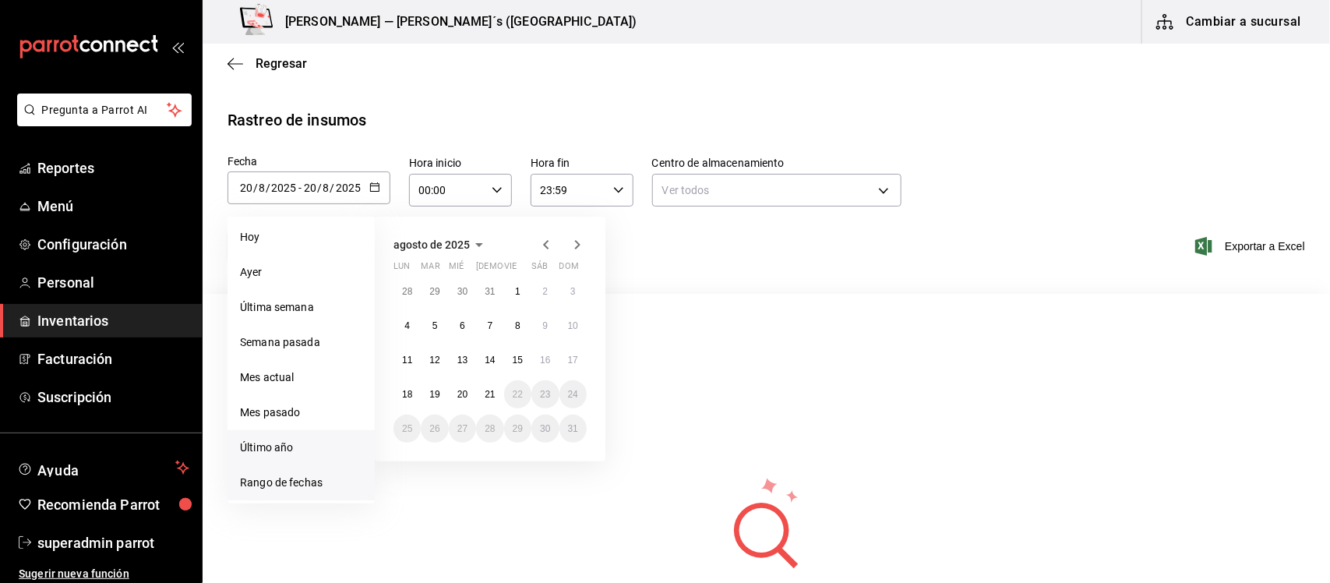
click at [257, 440] on li "Último año" at bounding box center [300, 447] width 147 height 35
type input "[DATE]"
type input "1"
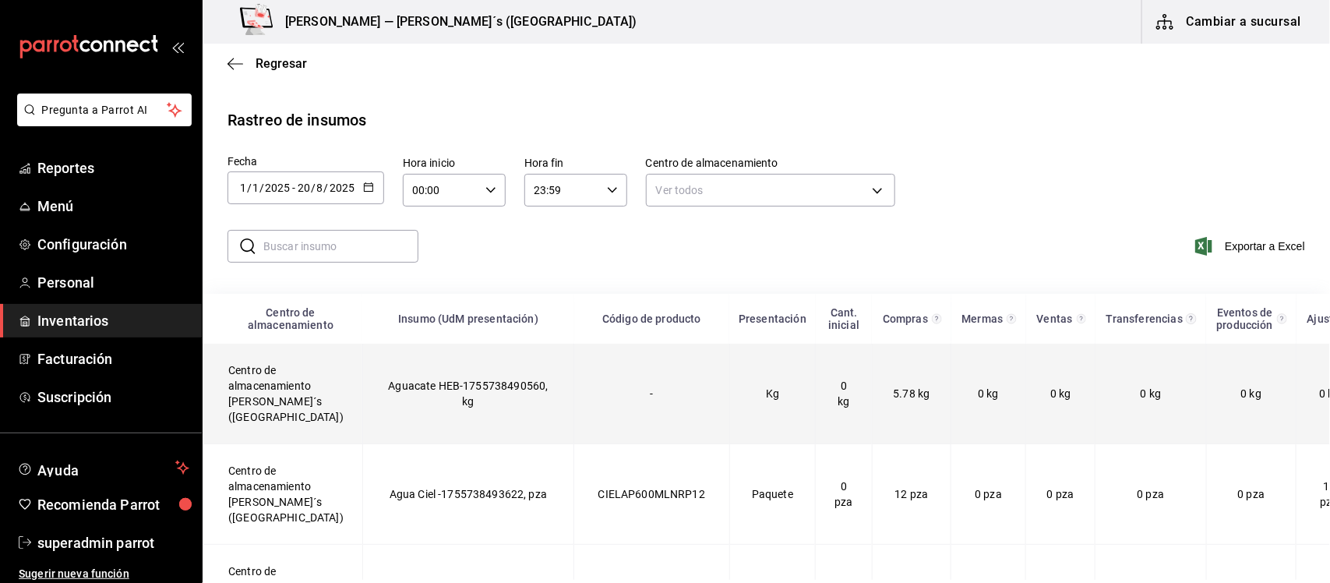
click at [255, 380] on td "Centro de almacenamiento [PERSON_NAME]´s ([GEOGRAPHIC_DATA])" at bounding box center [283, 394] width 160 height 101
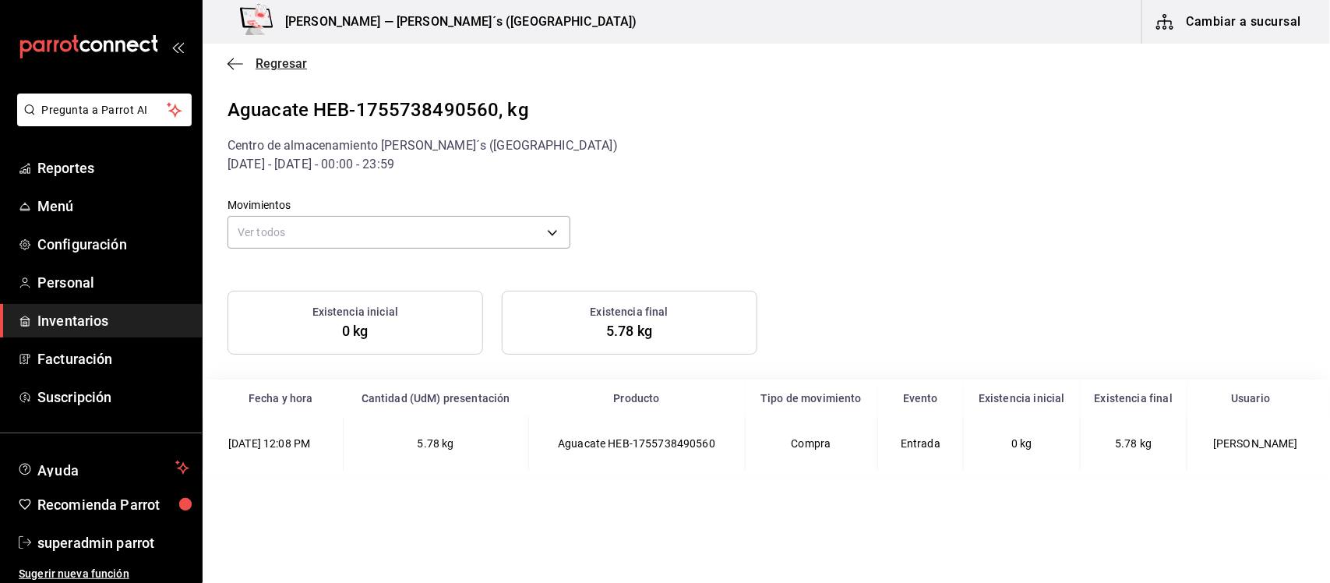
click at [240, 66] on icon "button" at bounding box center [235, 64] width 16 height 14
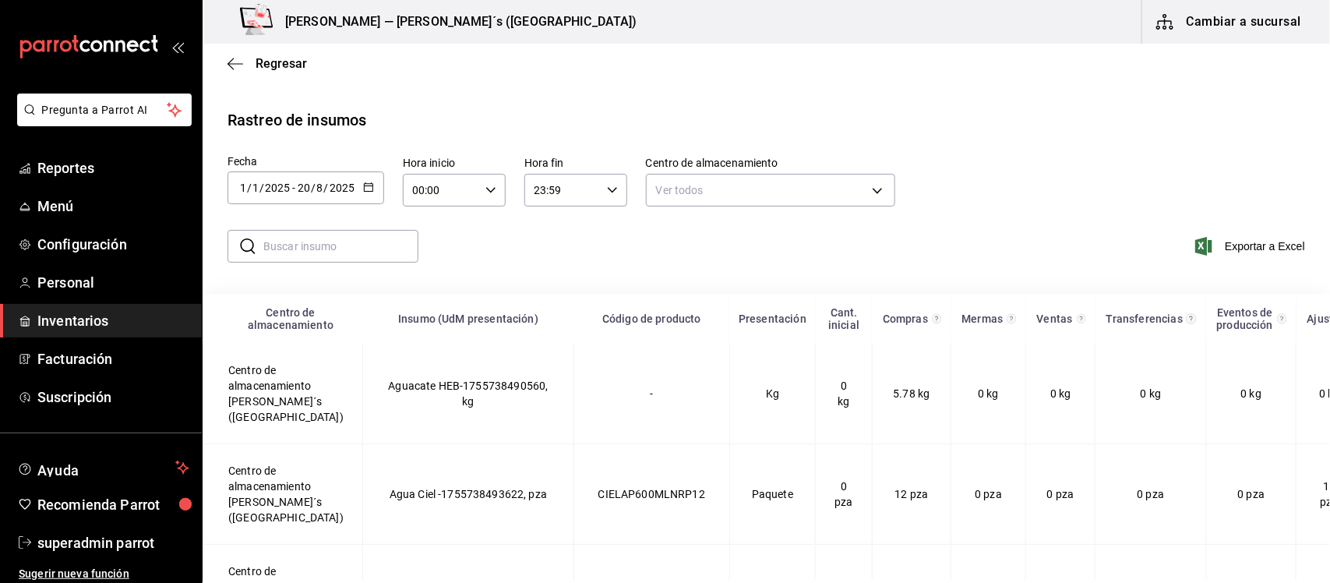
click at [240, 66] on icon "button" at bounding box center [235, 64] width 16 height 14
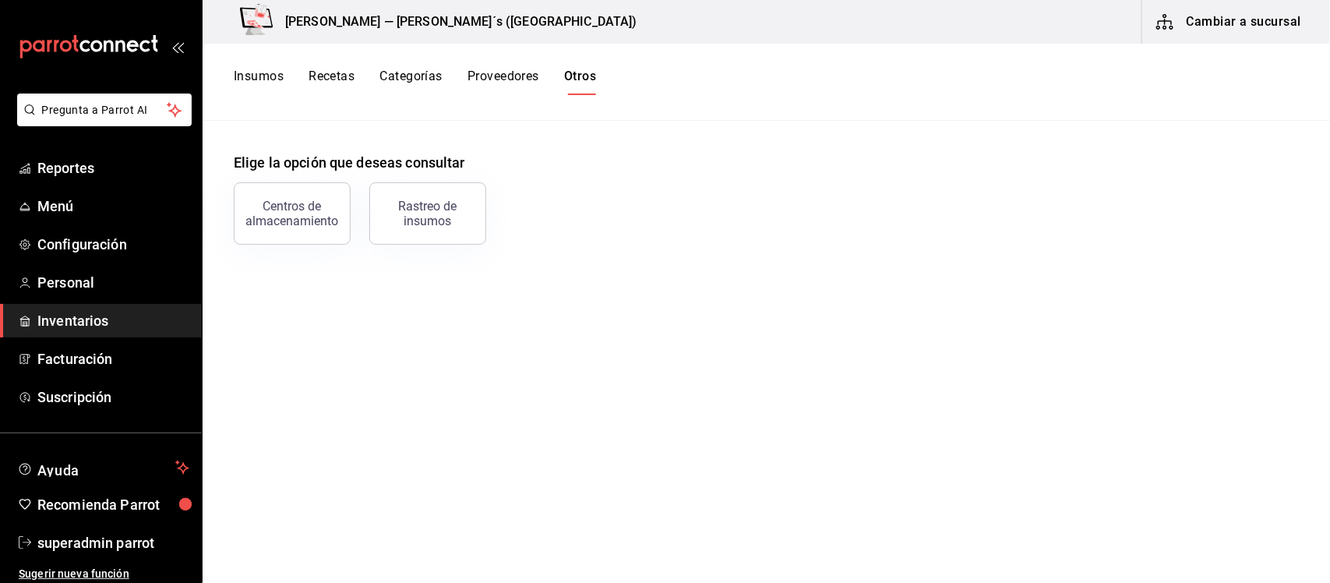
click at [270, 70] on button "Insumos" at bounding box center [259, 82] width 50 height 26
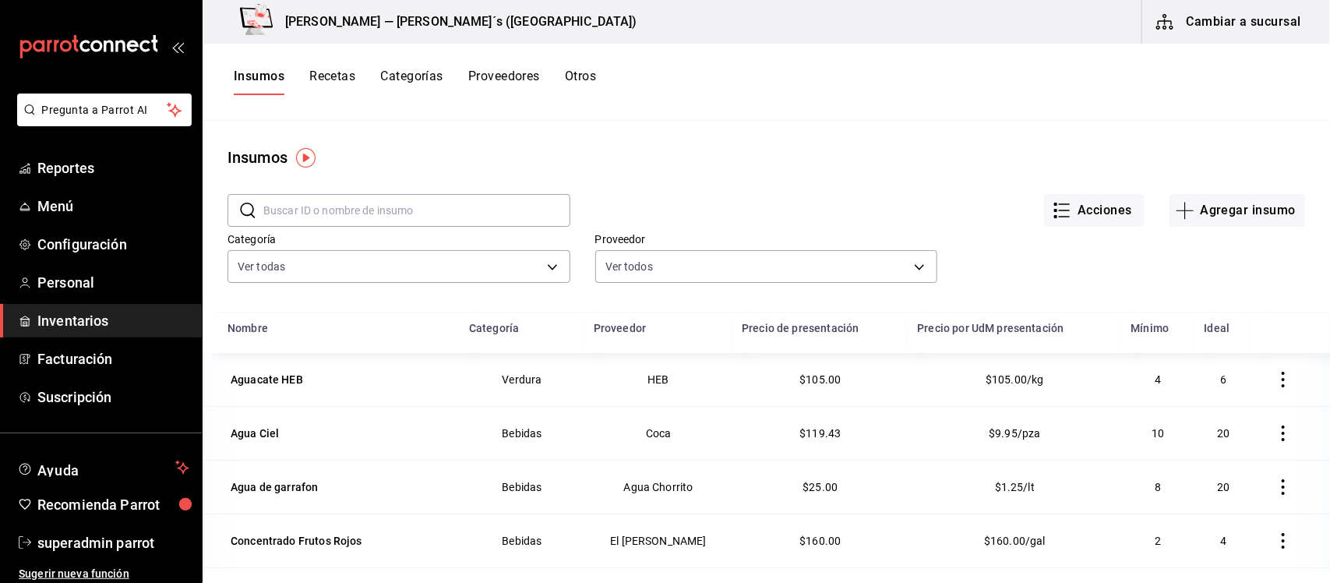
click at [344, 80] on button "Recetas" at bounding box center [332, 82] width 46 height 26
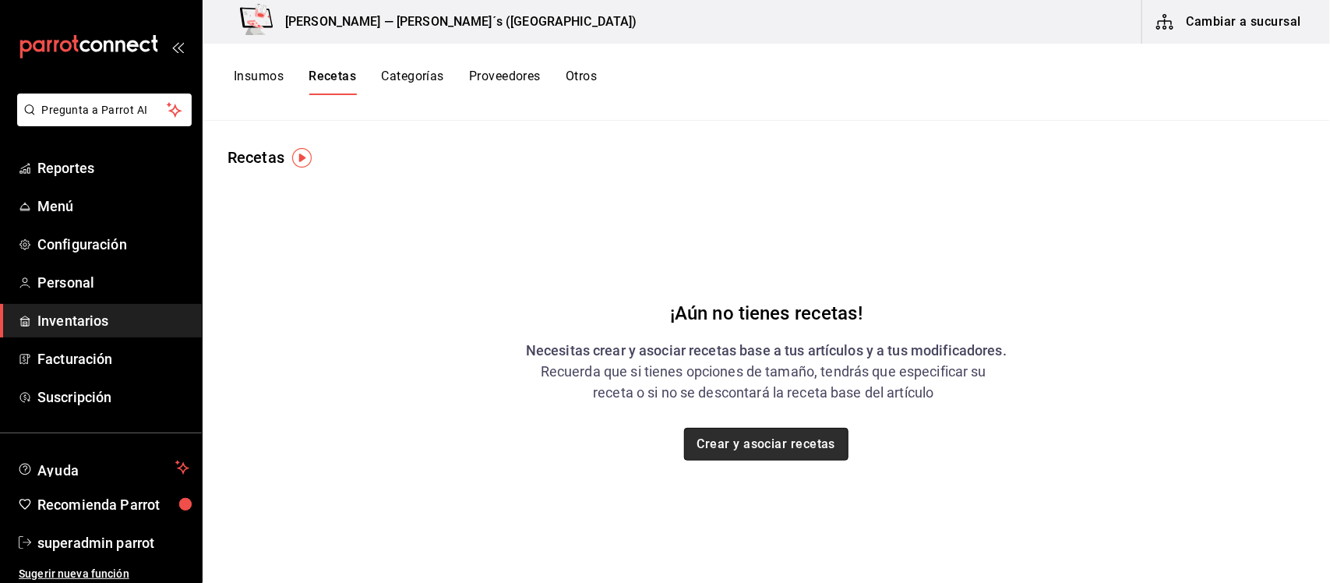
click at [746, 453] on button "Crear y asociar recetas" at bounding box center [766, 444] width 165 height 33
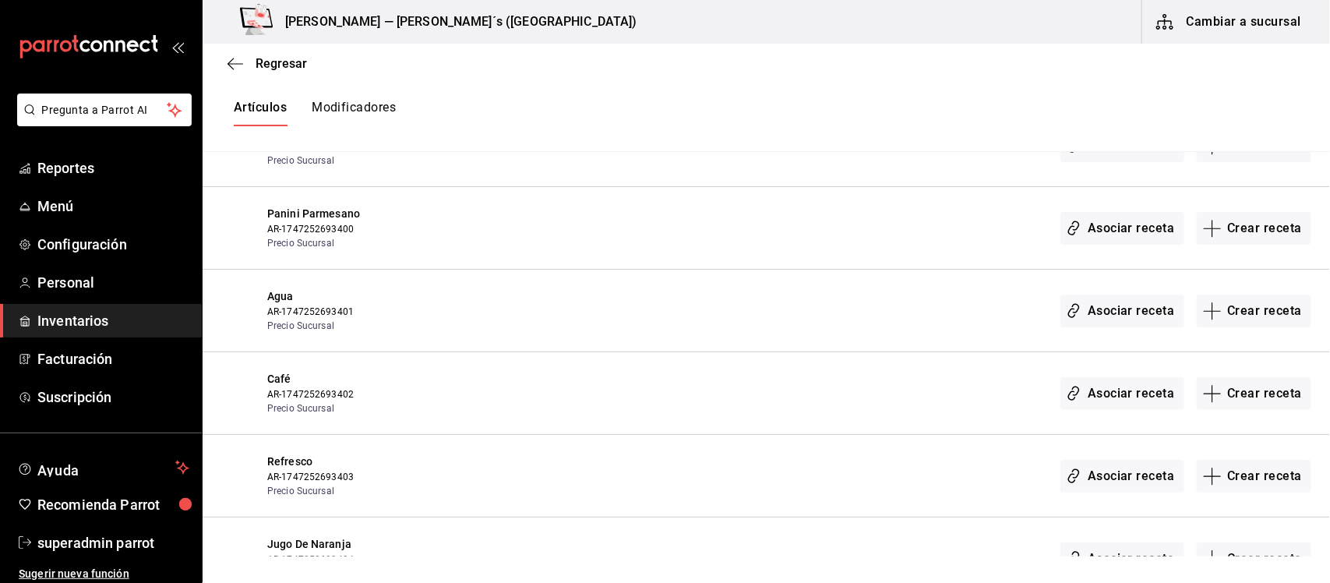
scroll to position [2727, 0]
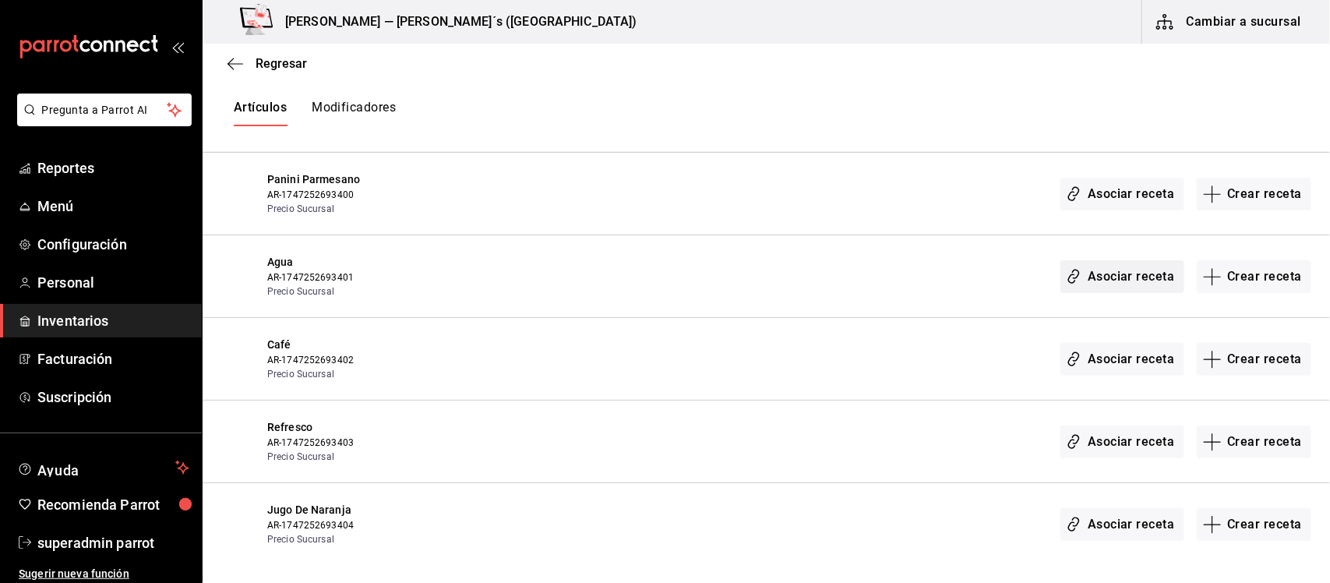
click at [1103, 277] on button "Asociar receta" at bounding box center [1121, 276] width 123 height 33
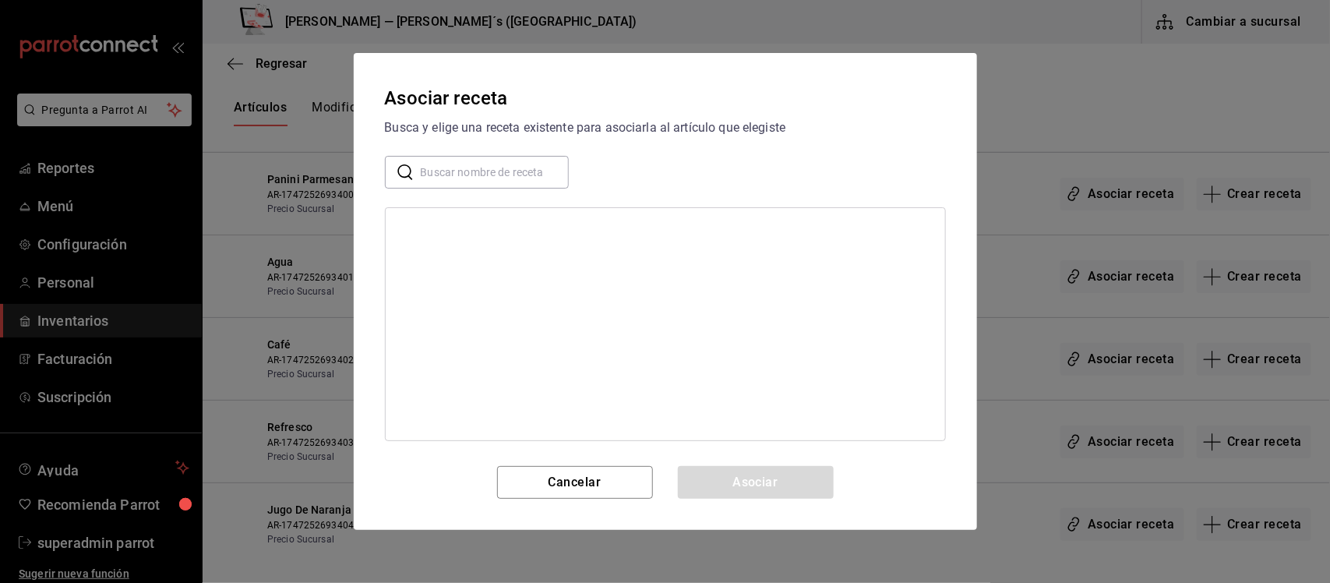
click at [485, 175] on input "text" at bounding box center [495, 172] width 148 height 31
type input "agua"
click at [597, 492] on button "Cancelar" at bounding box center [575, 482] width 156 height 33
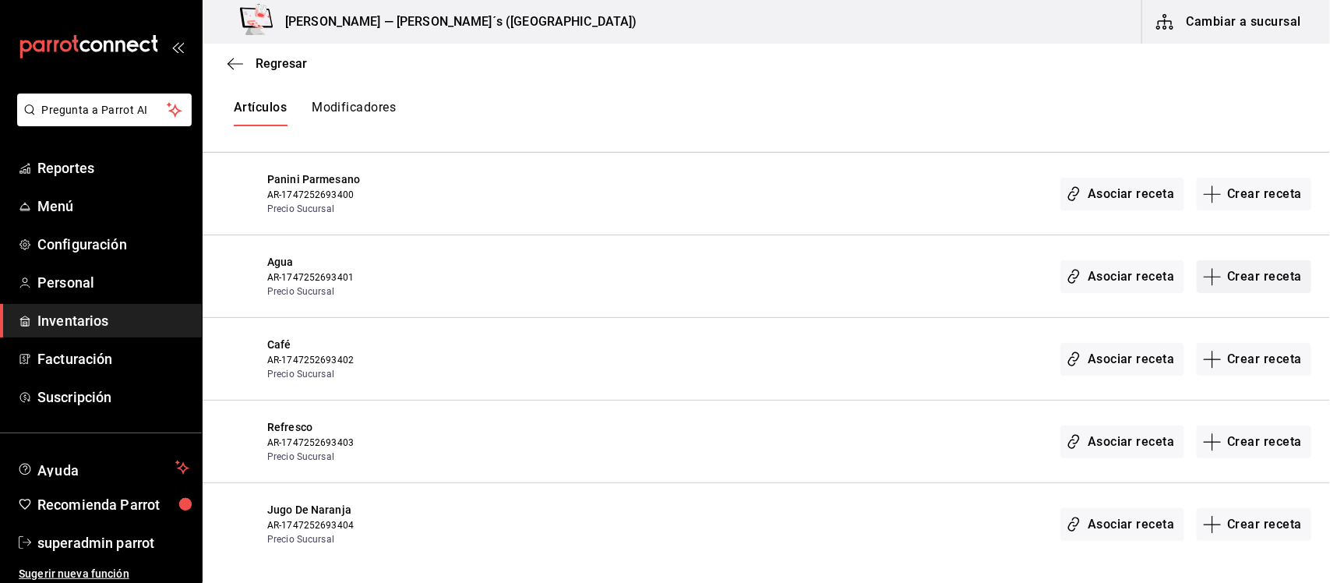
click at [1239, 277] on button "Crear receta" at bounding box center [1254, 276] width 115 height 33
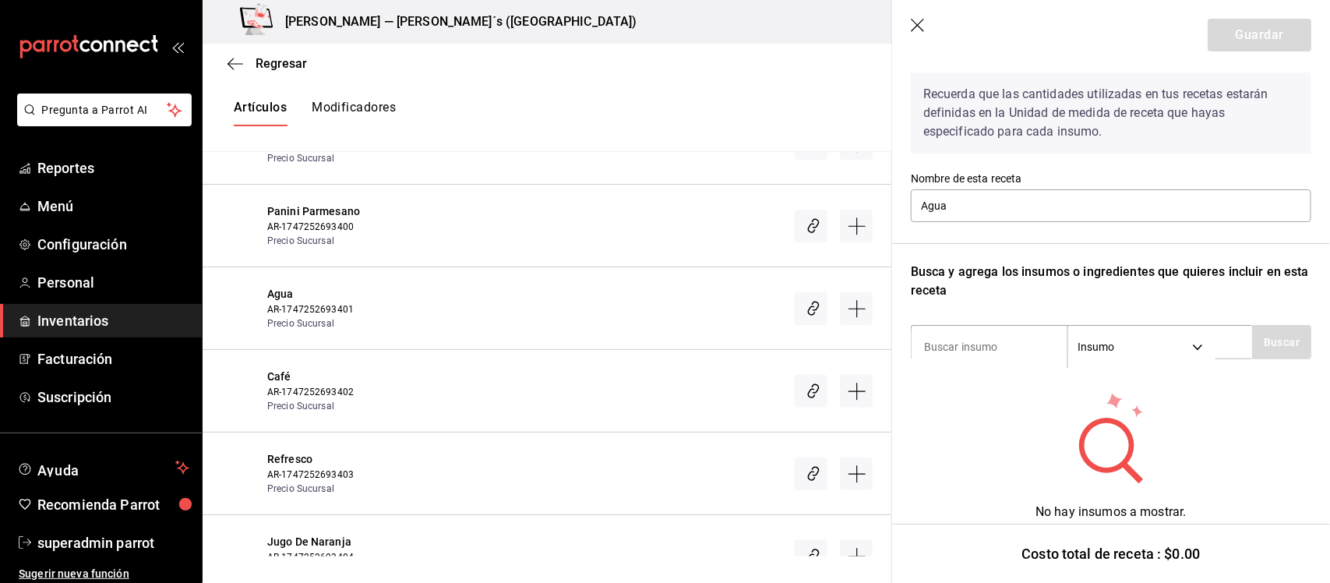
scroll to position [82, 0]
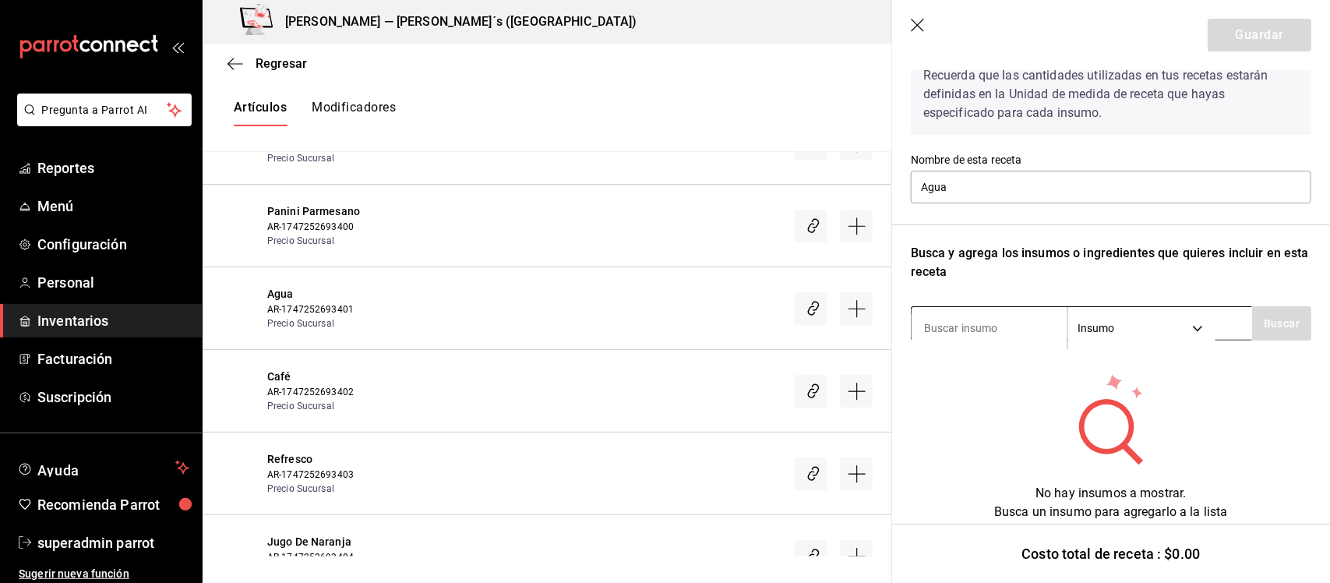
click at [1001, 326] on input at bounding box center [990, 328] width 156 height 33
type input "agua"
click at [1272, 326] on button "Buscar" at bounding box center [1281, 323] width 59 height 34
click at [923, 22] on icon "button" at bounding box center [919, 27] width 16 height 16
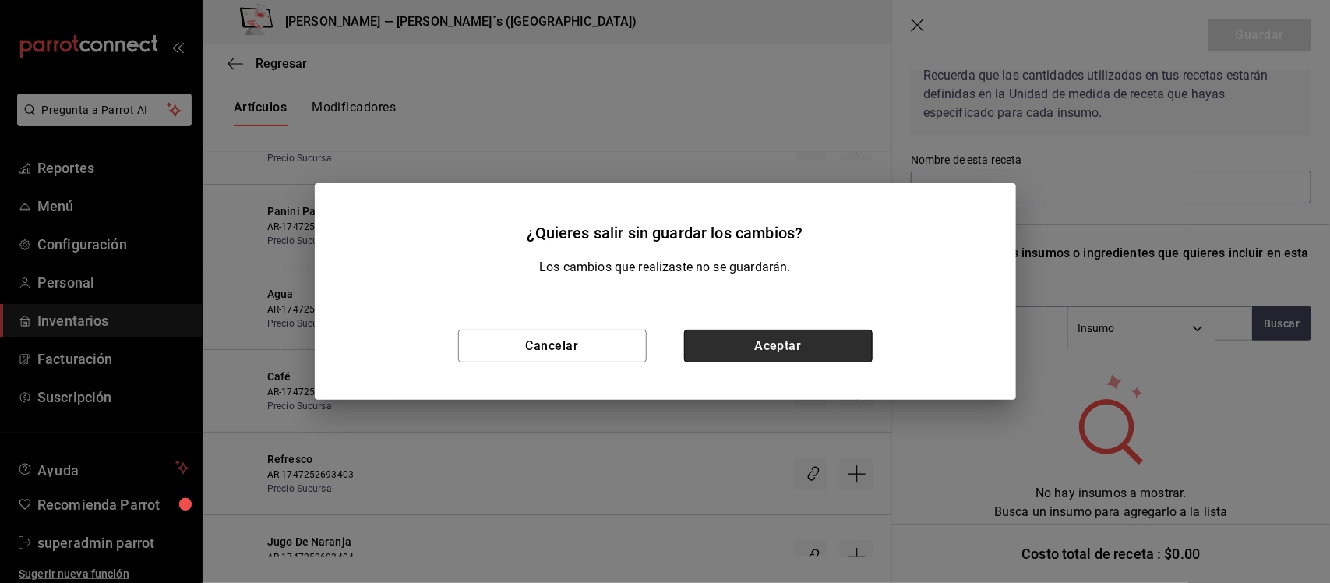
click at [757, 345] on button "Aceptar" at bounding box center [778, 346] width 189 height 33
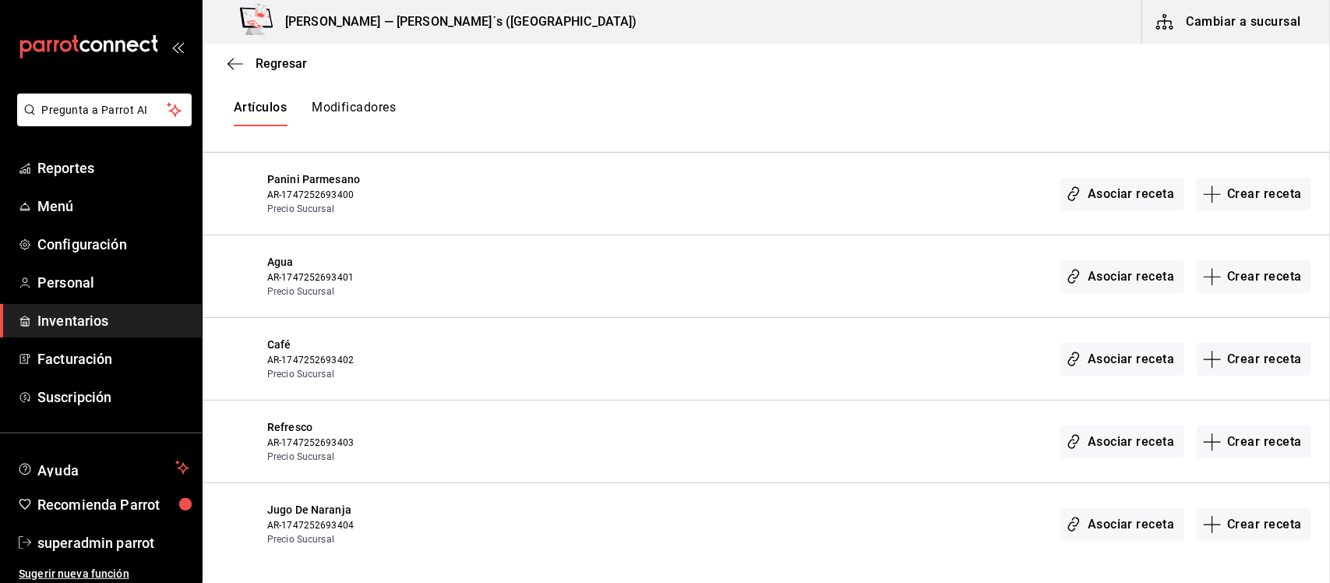
scroll to position [0, 0]
click at [1112, 448] on button "Asociar receta" at bounding box center [1121, 441] width 123 height 33
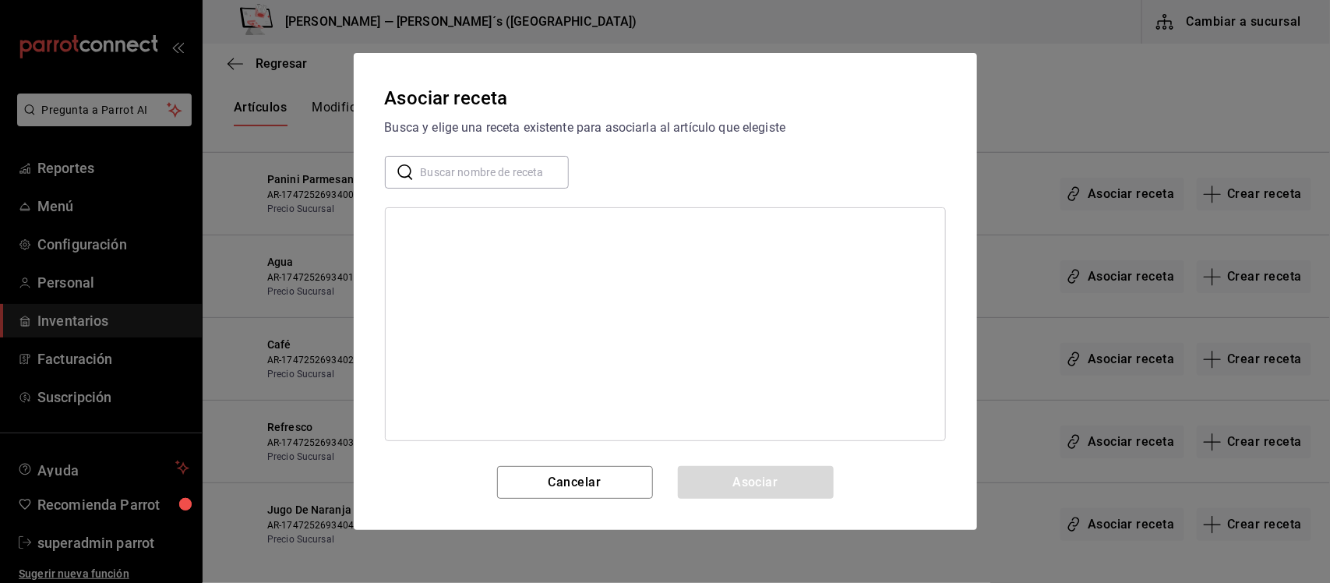
click at [553, 456] on div "Asociar receta Busca y elige una receta existente para asociarla al artículo qu…" at bounding box center [665, 291] width 623 height 477
click at [570, 489] on button "Cancelar" at bounding box center [575, 482] width 156 height 33
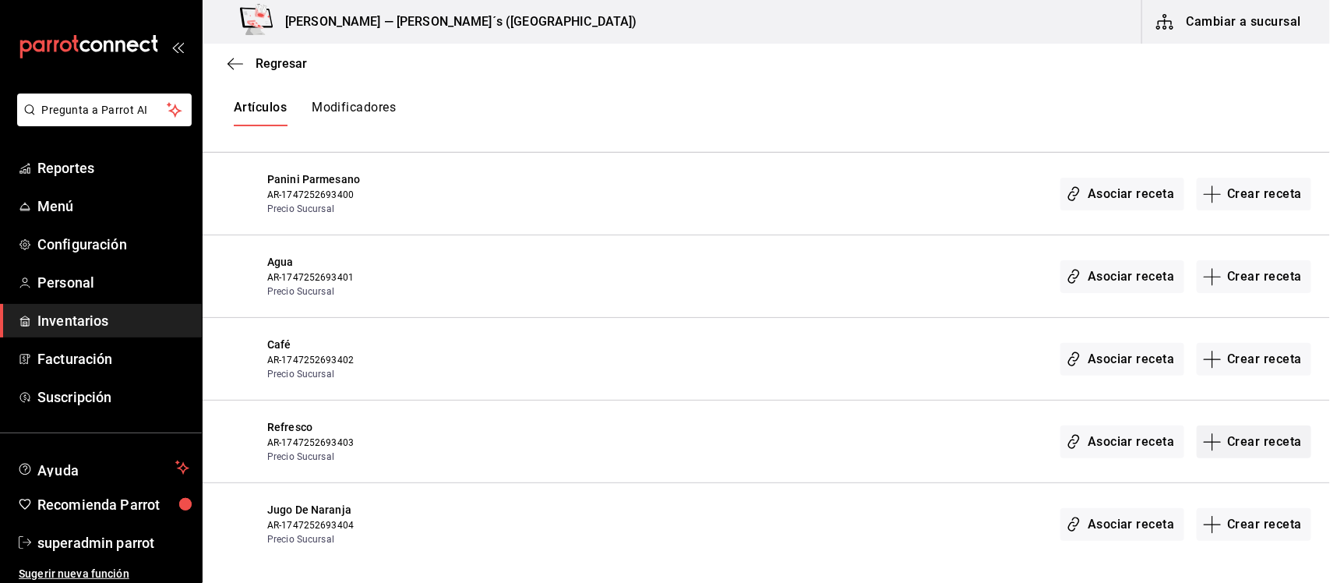
click at [1236, 446] on button "Crear receta" at bounding box center [1254, 441] width 115 height 33
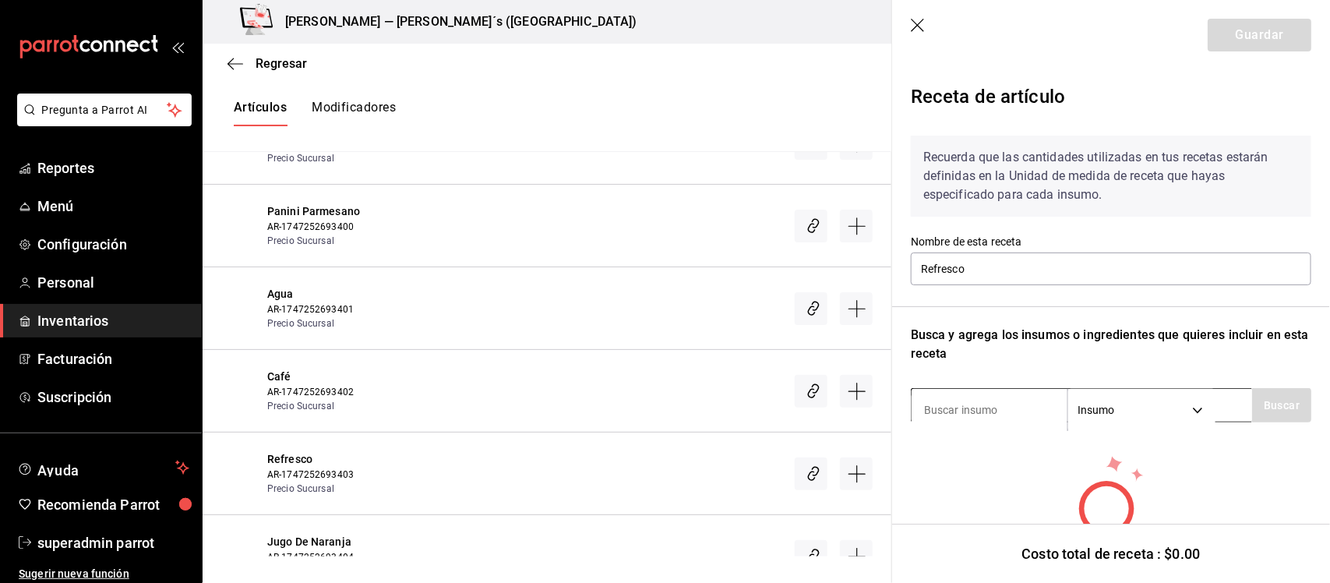
click at [1002, 411] on input at bounding box center [990, 409] width 156 height 33
type input "refresco"
click at [1268, 399] on button "Buscar" at bounding box center [1281, 405] width 59 height 34
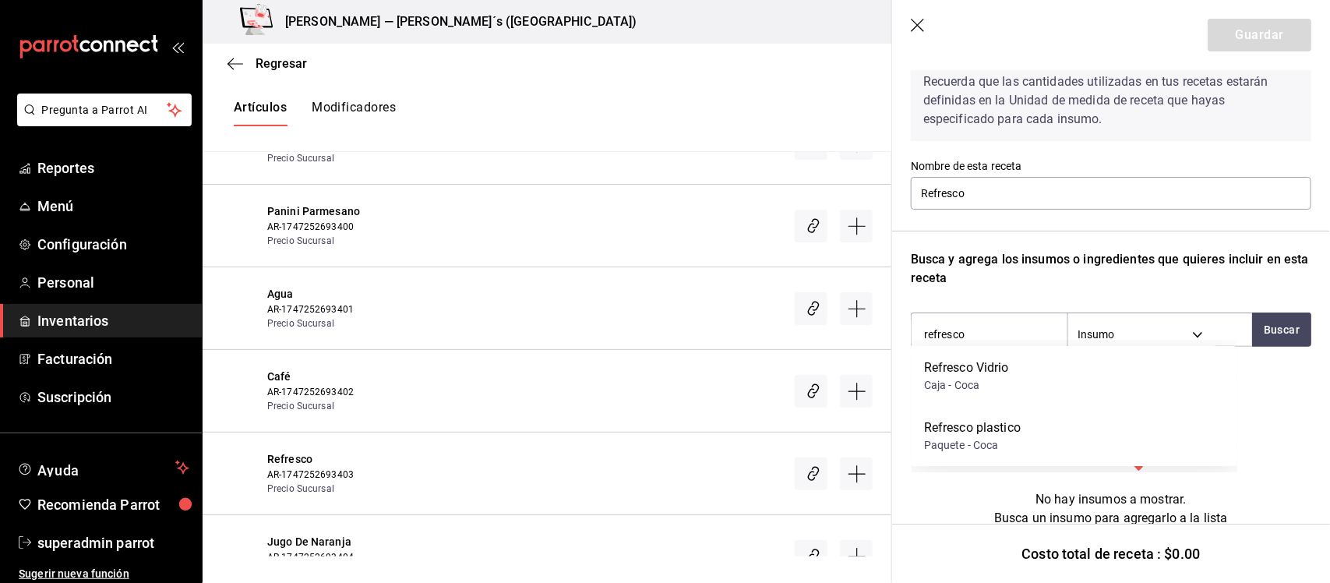
scroll to position [82, 0]
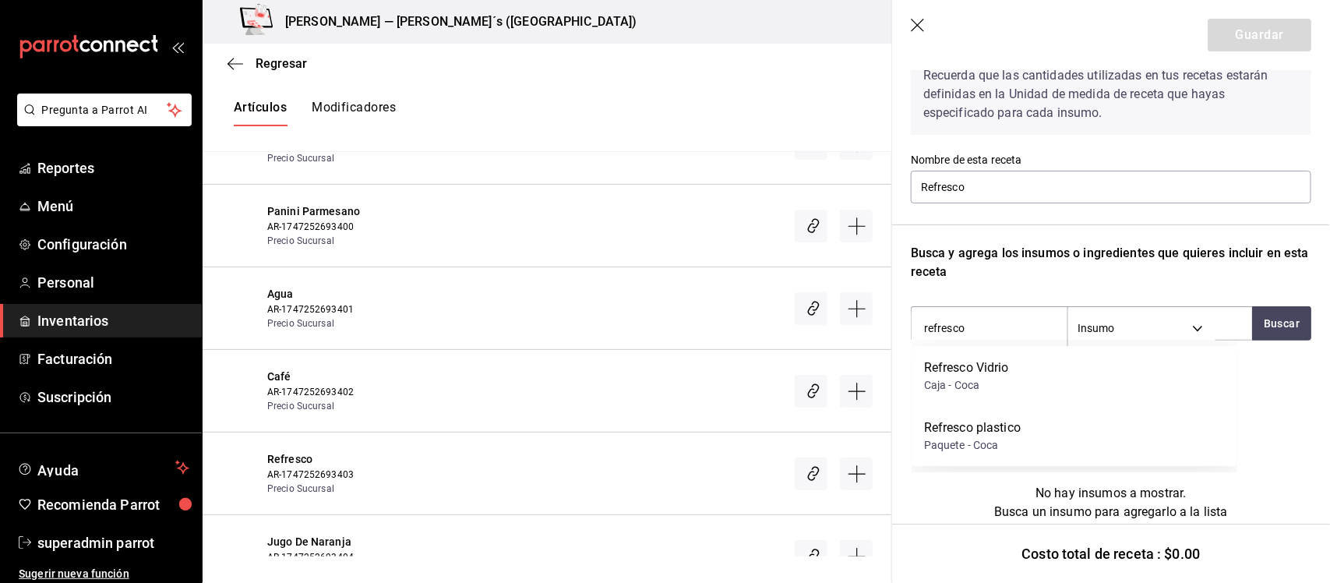
click at [917, 23] on icon "button" at bounding box center [919, 27] width 16 height 16
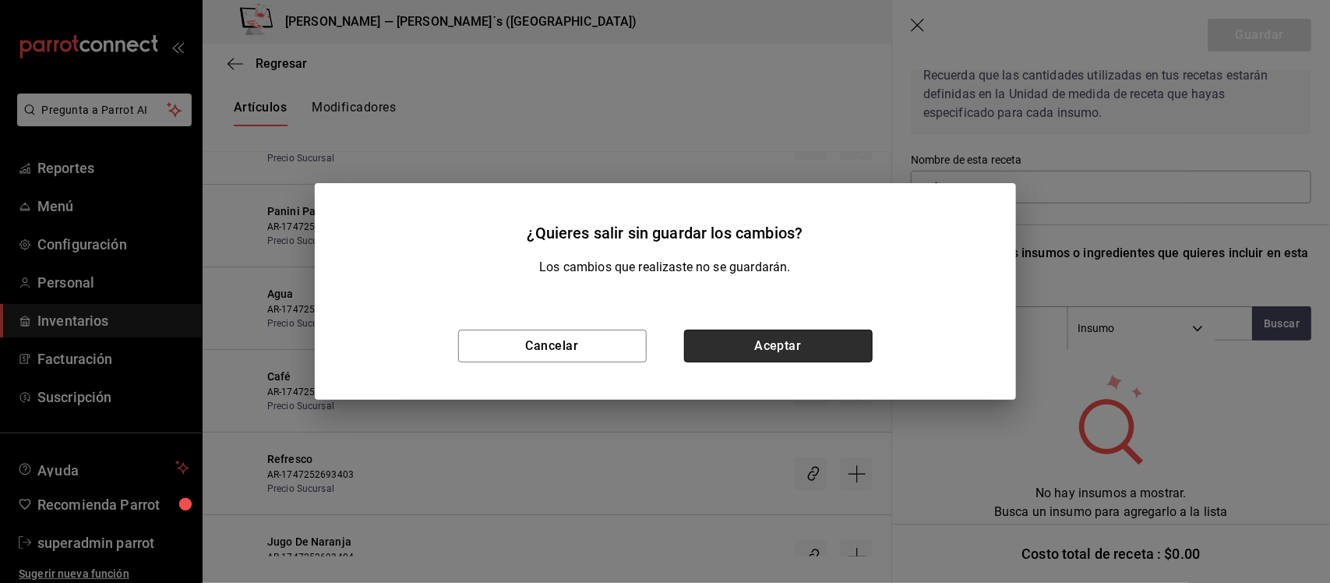
click at [766, 358] on button "Aceptar" at bounding box center [778, 346] width 189 height 33
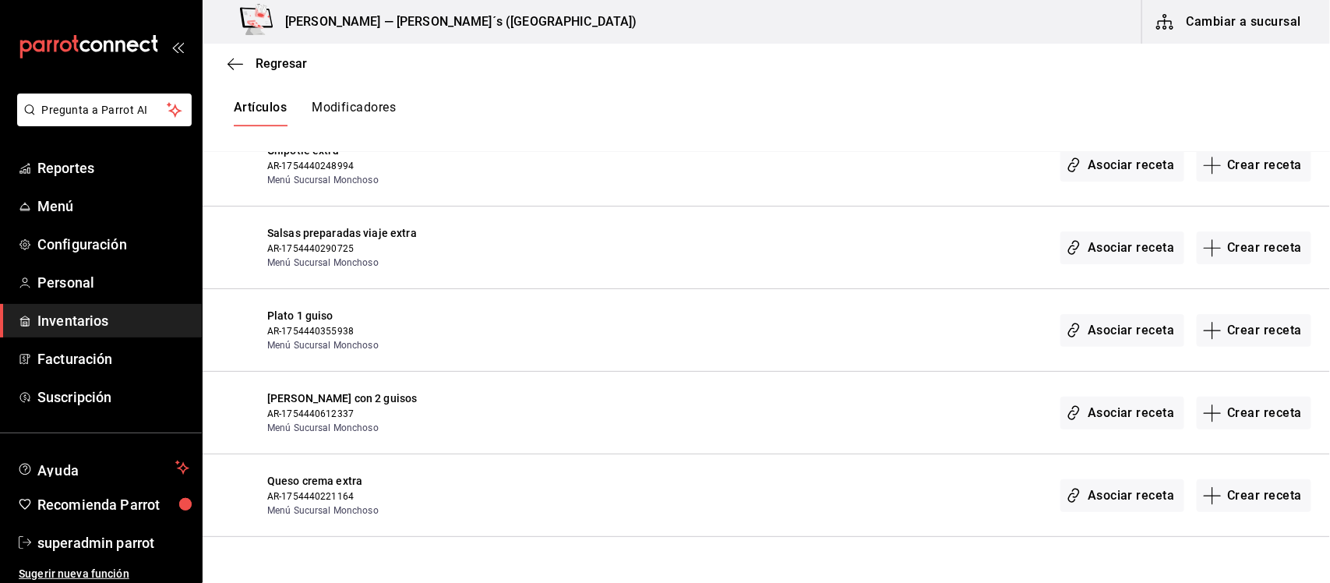
scroll to position [23005, 0]
click at [283, 65] on span "Regresar" at bounding box center [281, 63] width 51 height 15
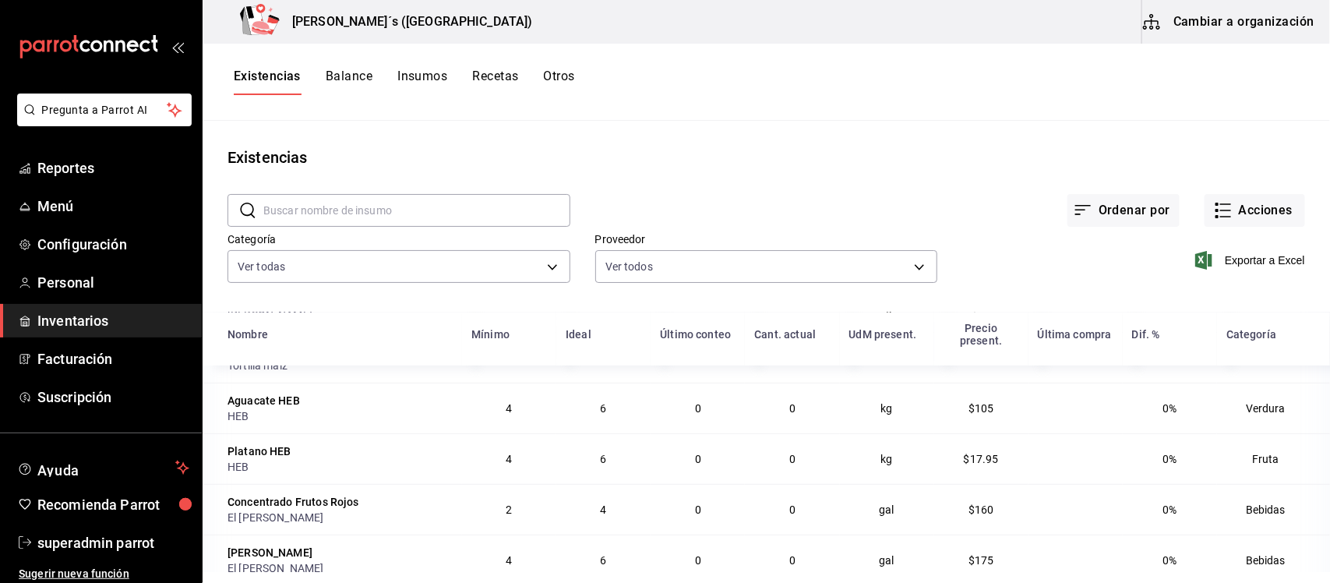
scroll to position [390, 0]
click at [1236, 209] on button "Acciones" at bounding box center [1254, 210] width 101 height 33
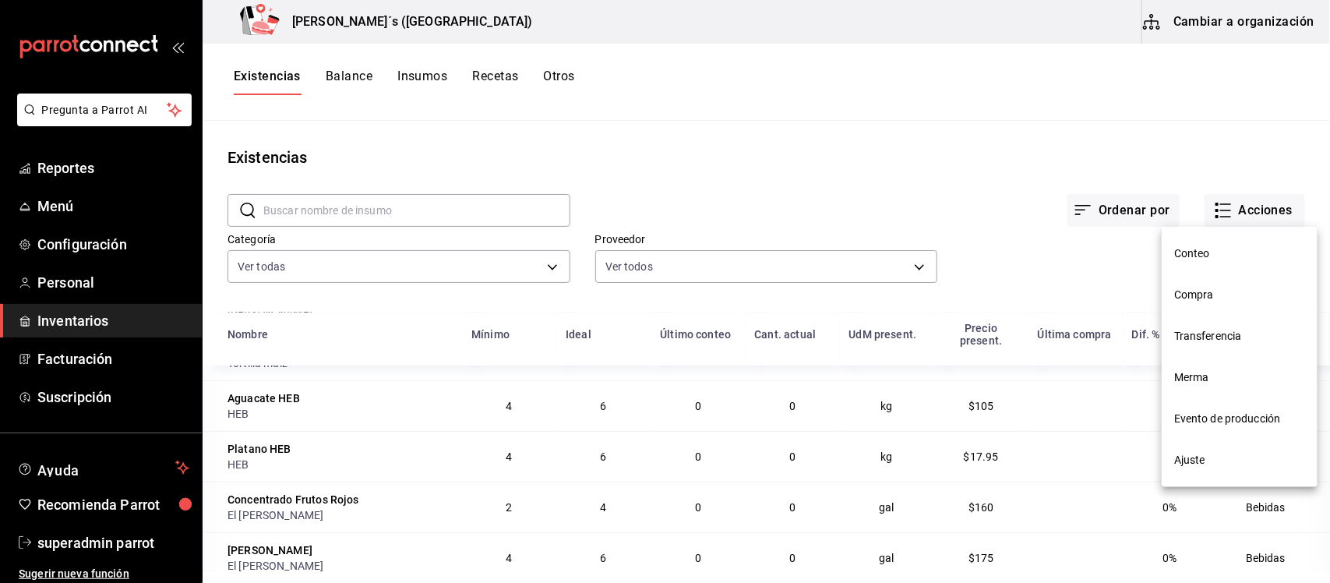
click at [1198, 465] on span "Ajuste" at bounding box center [1239, 460] width 131 height 16
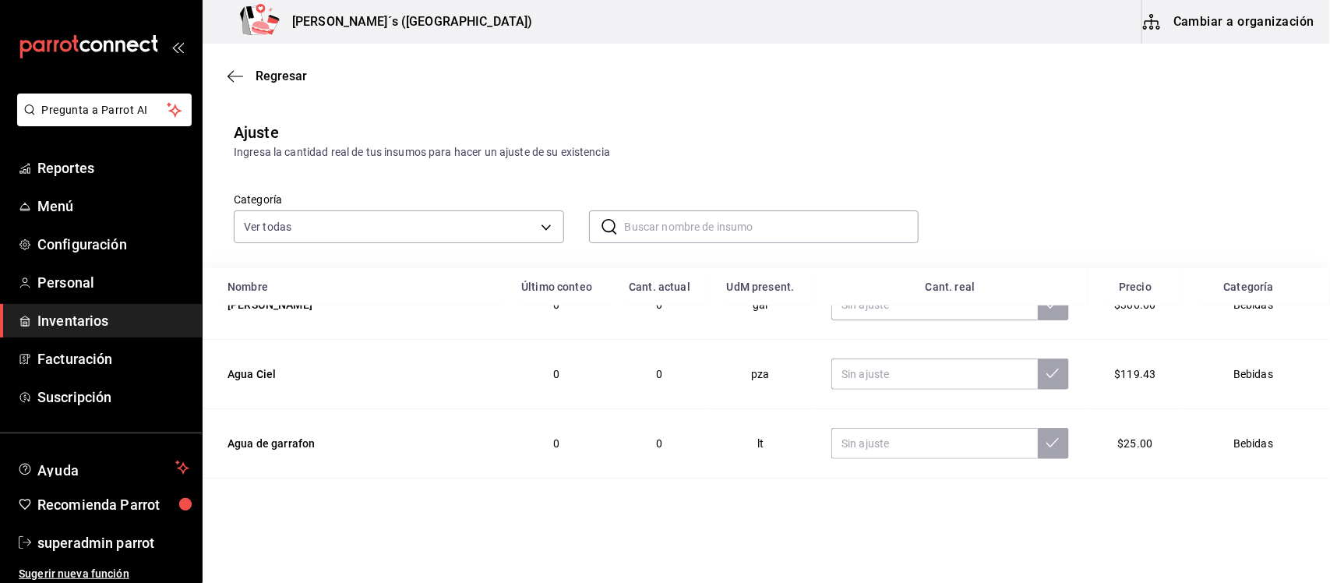
scroll to position [880, 0]
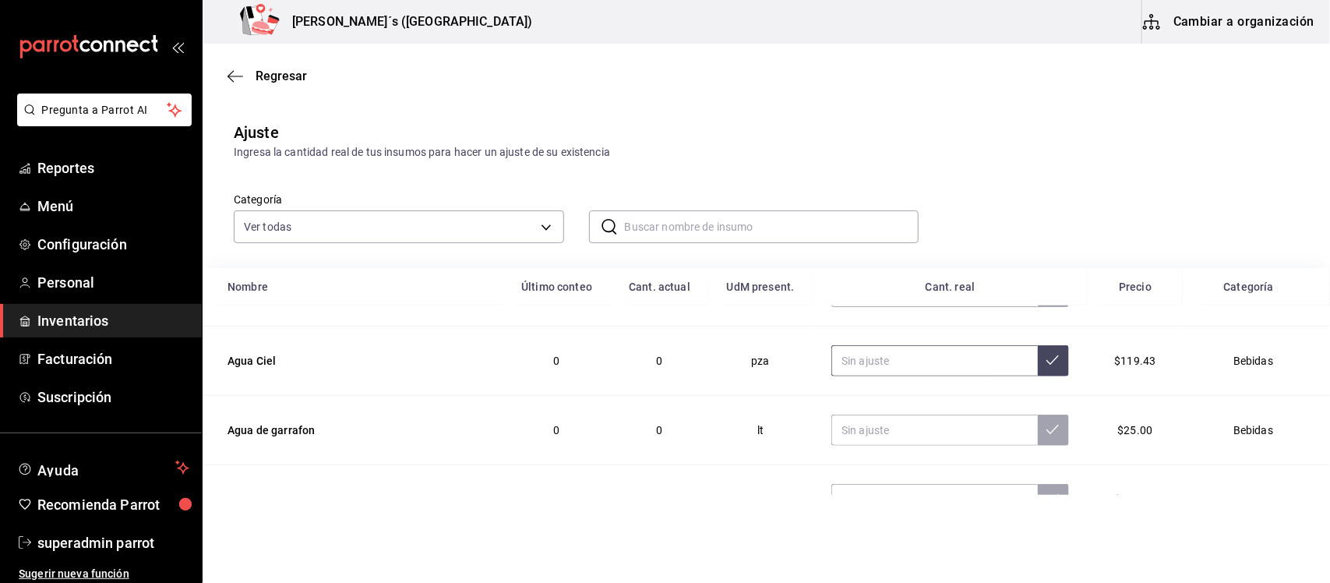
click at [890, 370] on input "text" at bounding box center [934, 360] width 206 height 31
type input "29.00"
click at [228, 72] on icon "button" at bounding box center [235, 76] width 16 height 14
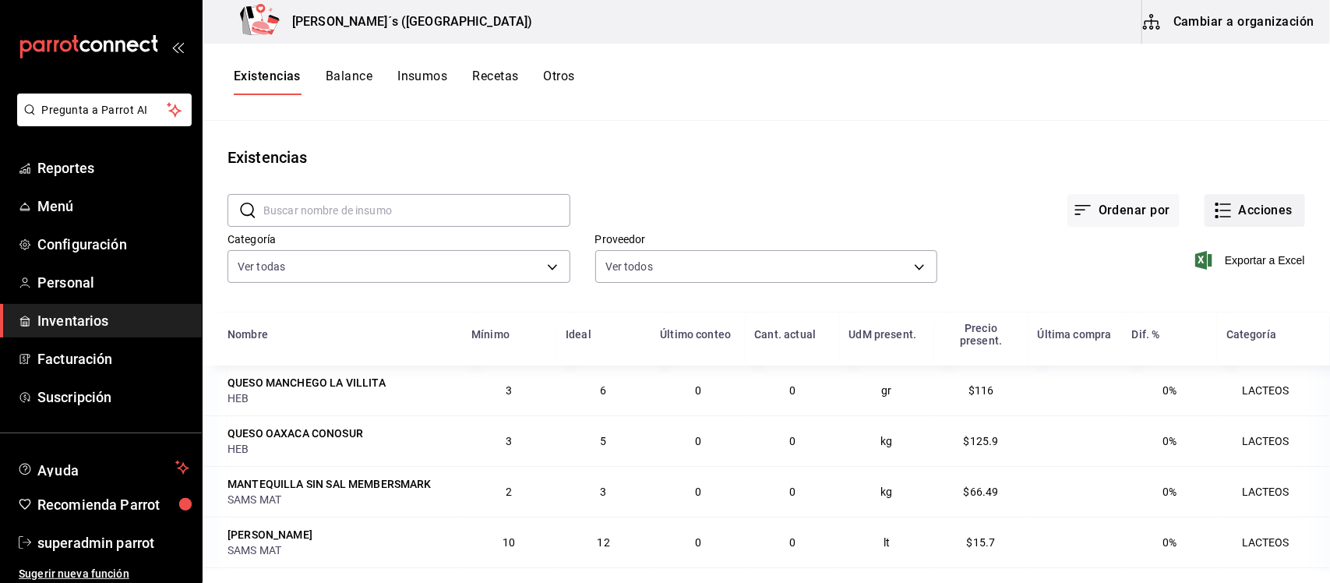
click at [1243, 211] on button "Acciones" at bounding box center [1254, 210] width 101 height 33
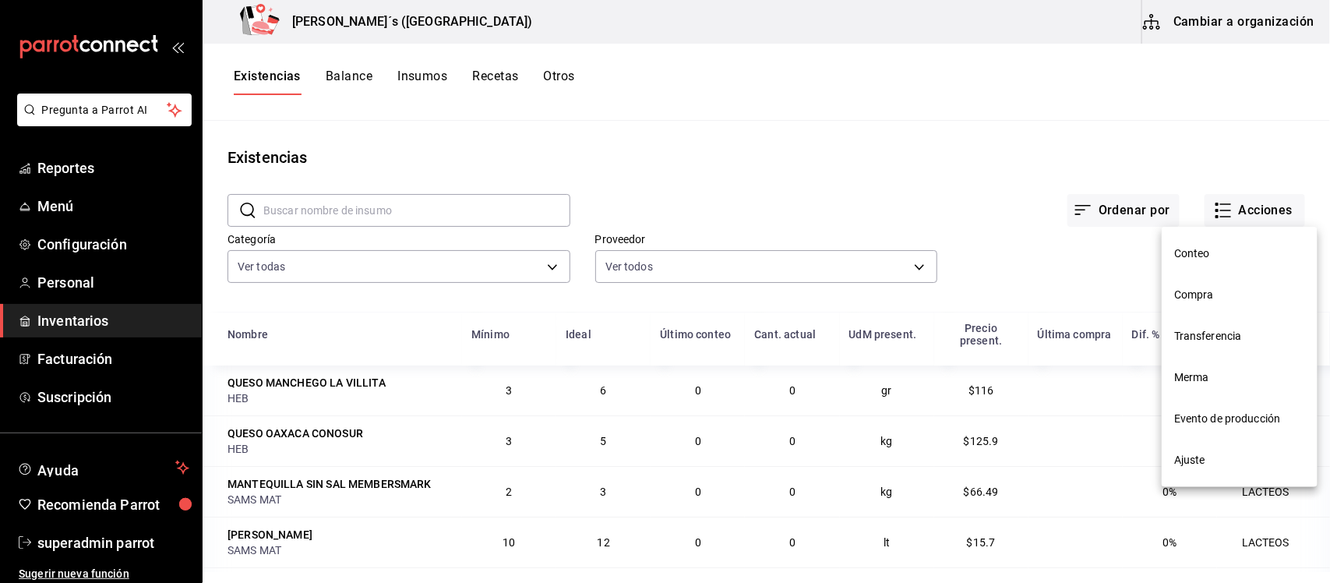
click at [1217, 258] on span "Conteo" at bounding box center [1239, 253] width 131 height 16
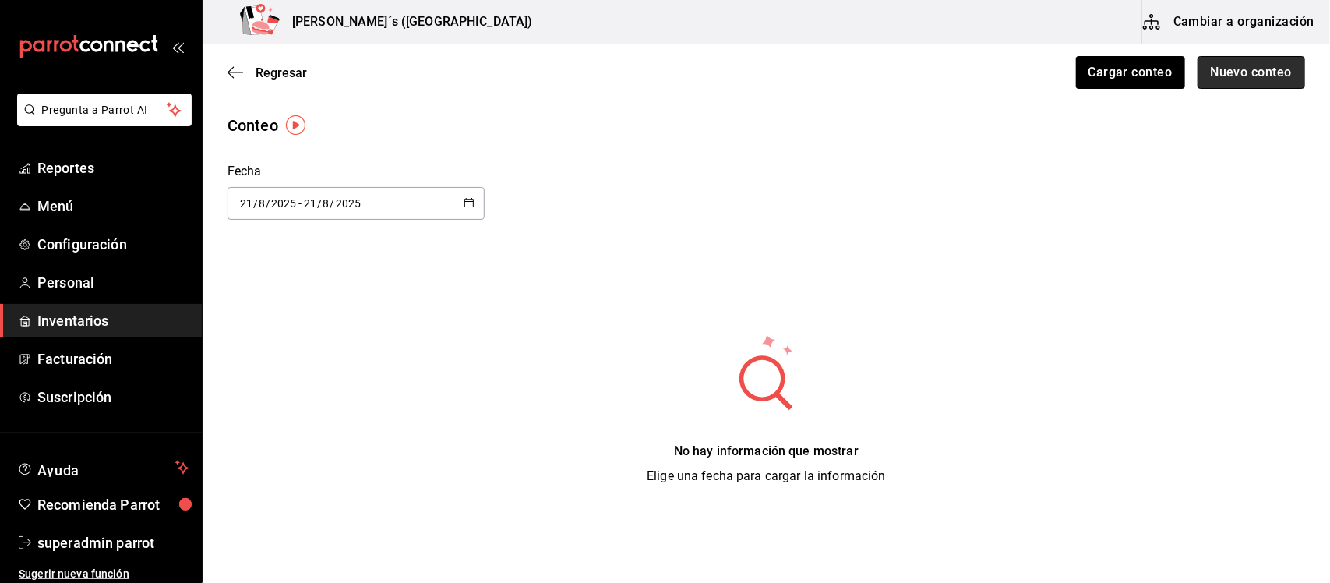
click at [1206, 76] on button "Nuevo conteo" at bounding box center [1251, 72] width 108 height 33
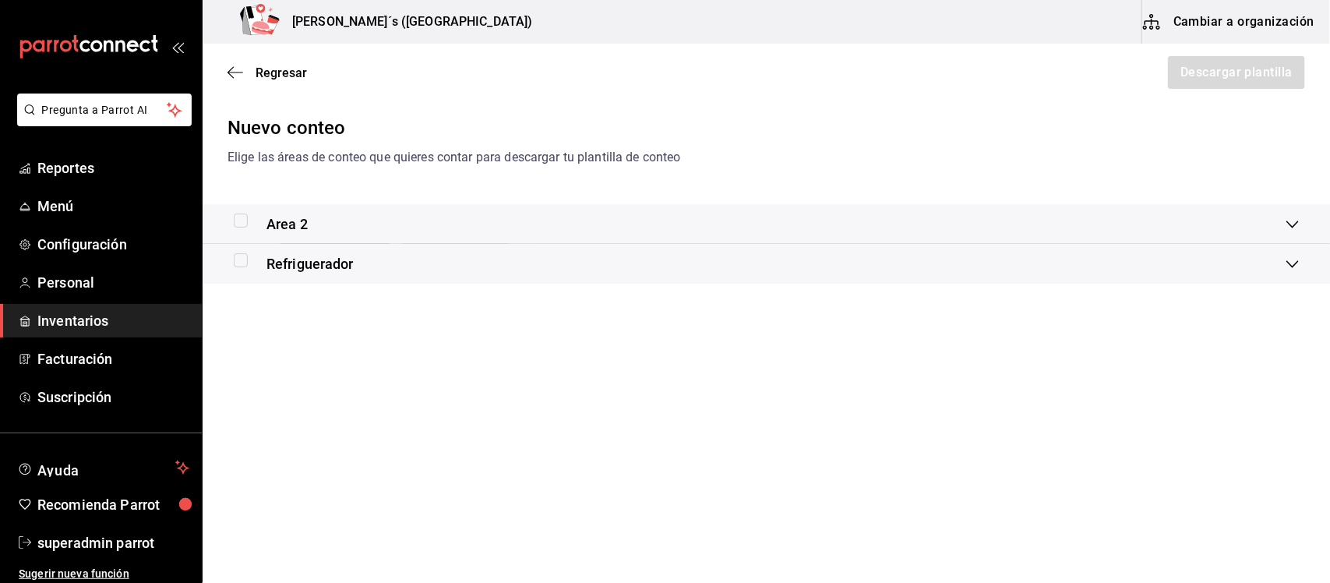
click at [1289, 226] on icon at bounding box center [1292, 224] width 12 height 12
click at [1289, 226] on icon at bounding box center [1292, 229] width 12 height 12
click at [1291, 259] on icon at bounding box center [1292, 264] width 12 height 12
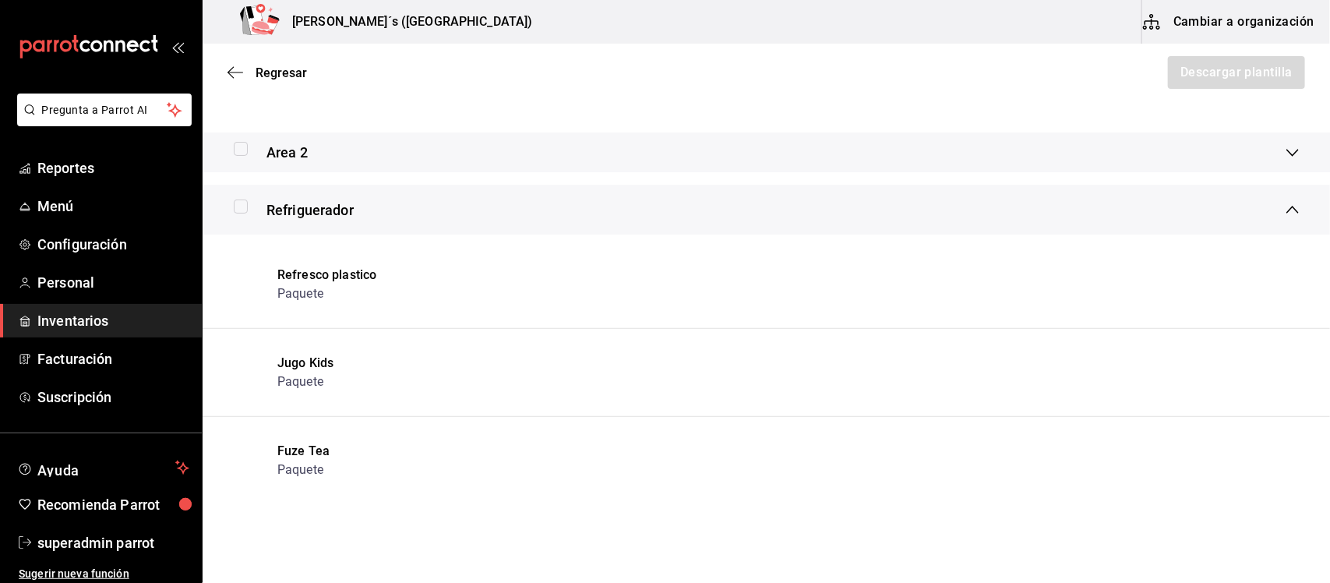
scroll to position [49, 0]
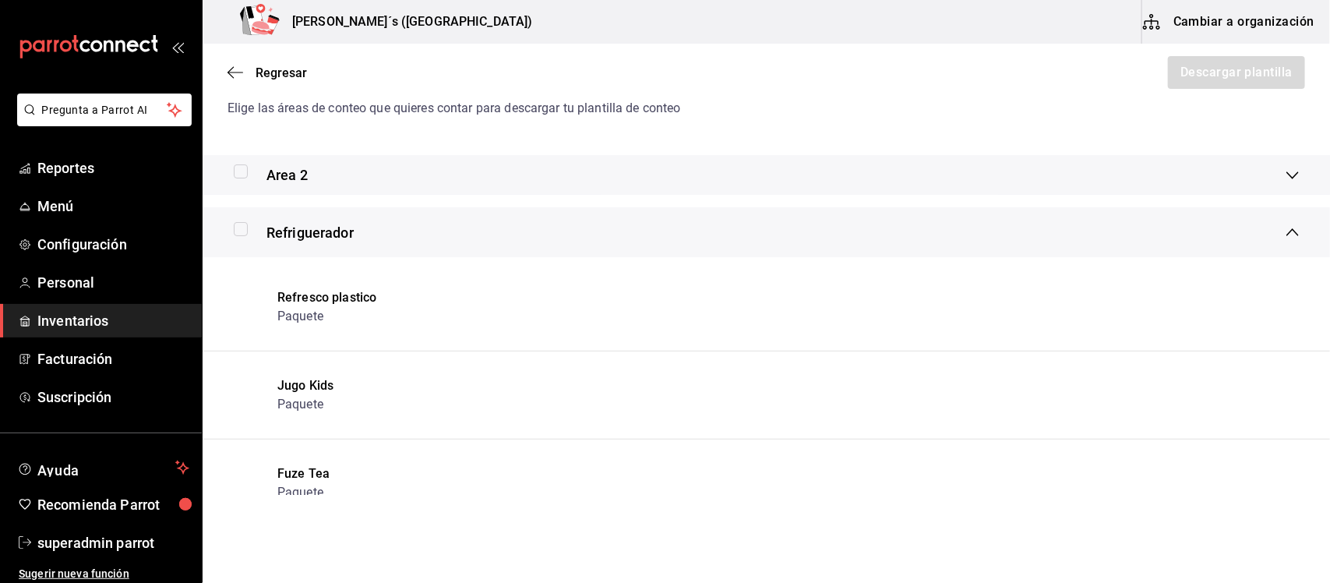
click at [236, 230] on input "checkbox" at bounding box center [241, 229] width 14 height 14
checkbox input "true"
click at [1192, 78] on button "Descargar plantilla" at bounding box center [1235, 72] width 139 height 33
click at [234, 72] on icon "button" at bounding box center [235, 72] width 16 height 1
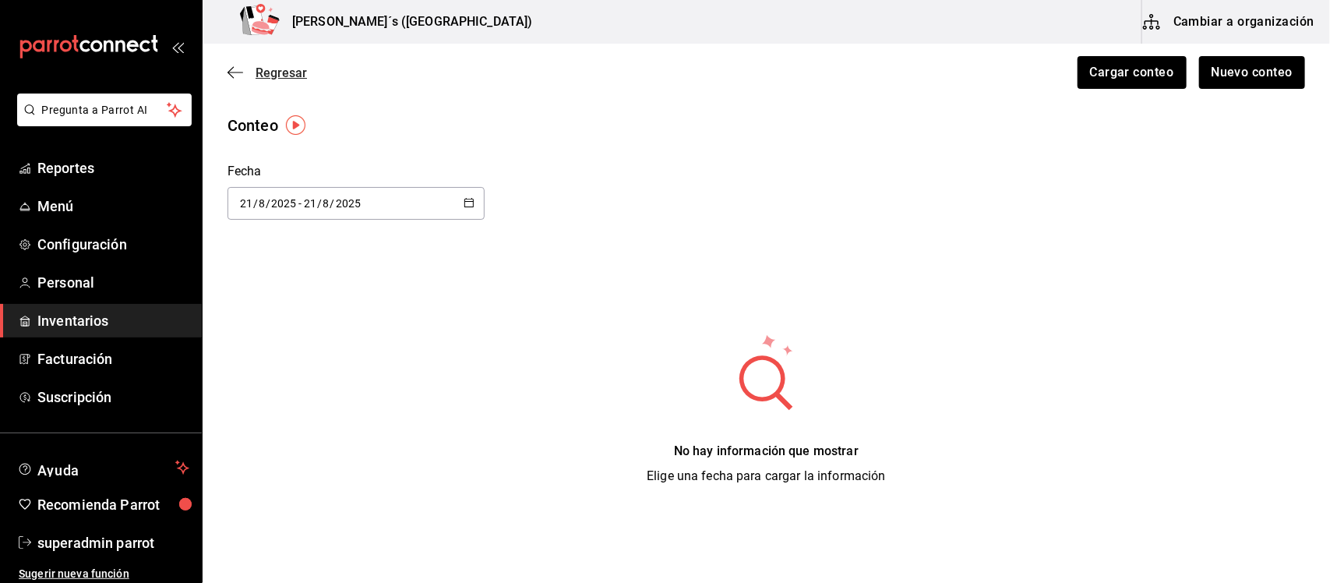
click at [254, 78] on span "Regresar" at bounding box center [266, 72] width 79 height 15
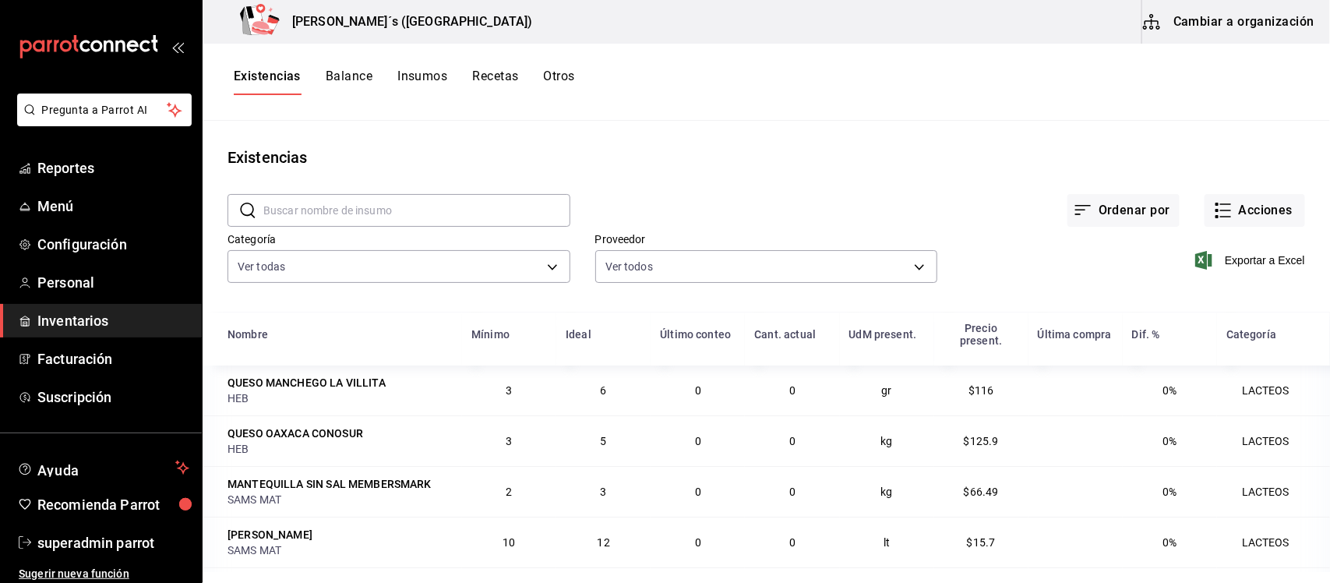
click at [558, 84] on button "Otros" at bounding box center [559, 82] width 31 height 26
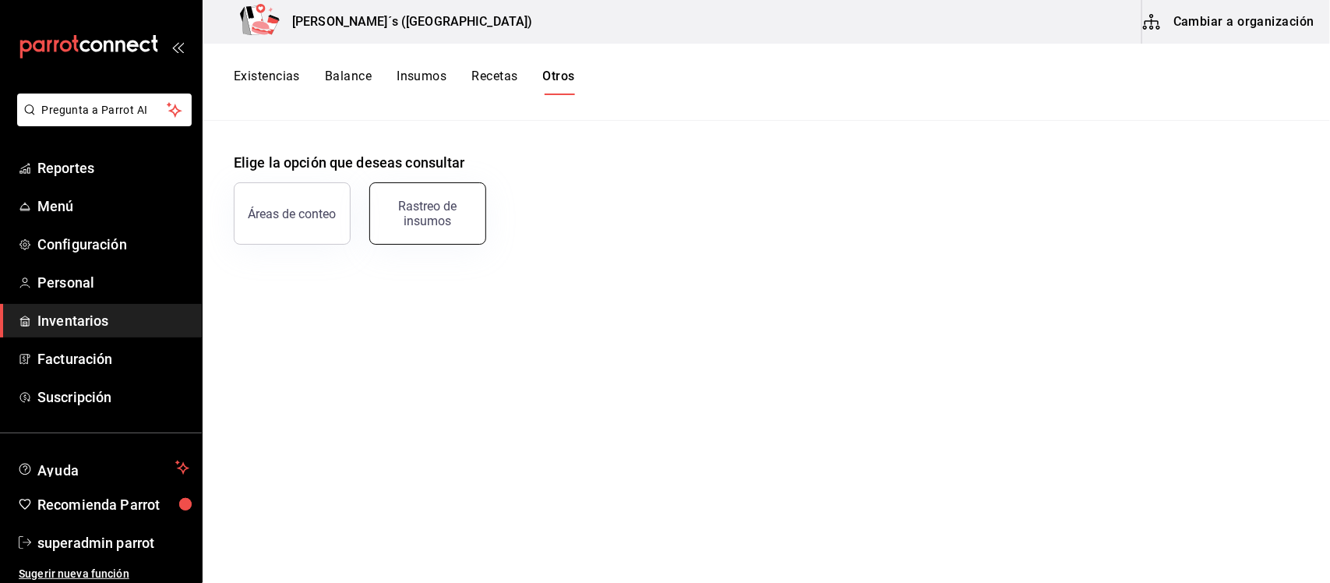
click at [445, 219] on div "Rastreo de insumos" at bounding box center [427, 214] width 97 height 30
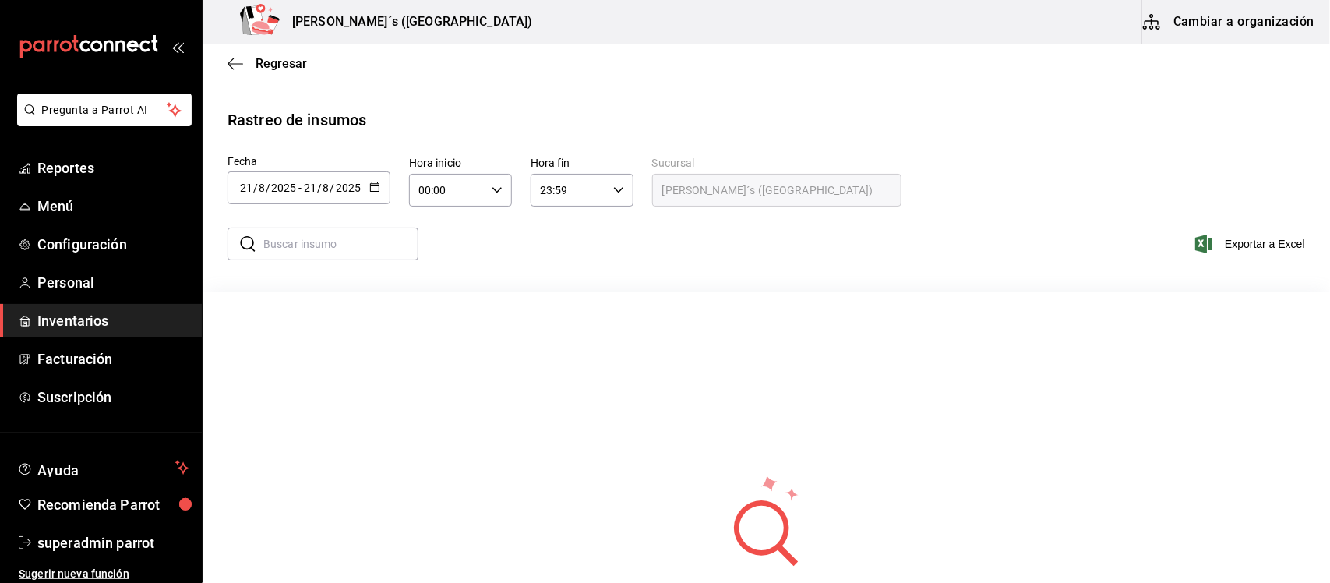
click at [376, 185] on \(Stroke\) "button" at bounding box center [374, 185] width 9 height 1
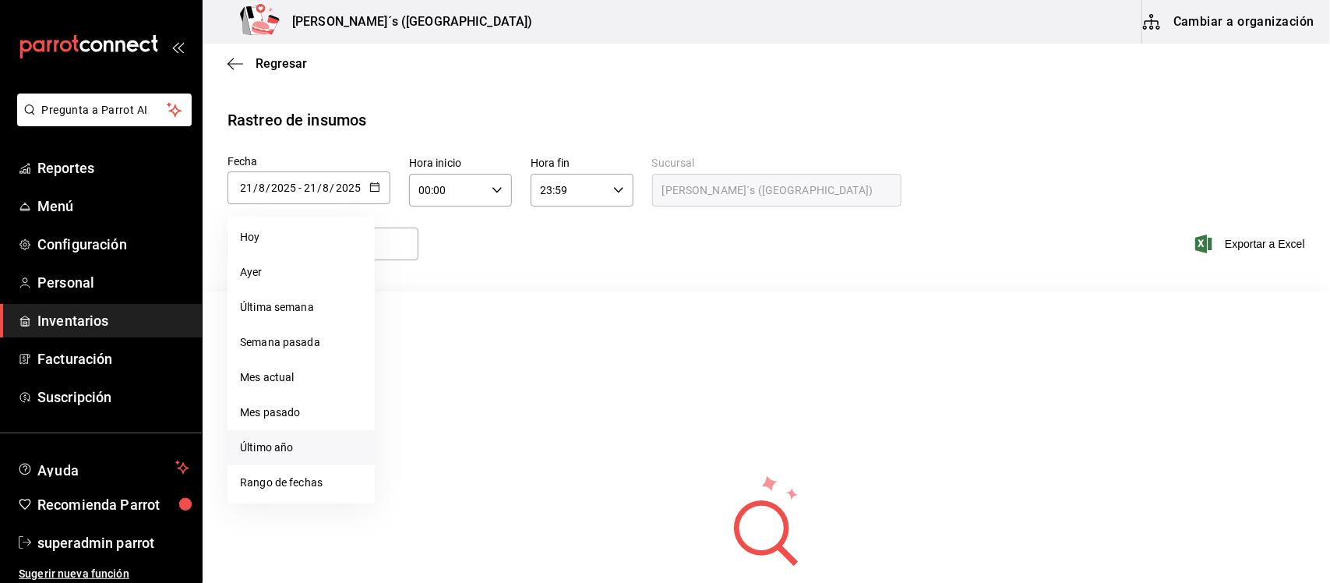
click at [279, 449] on li "Último año" at bounding box center [300, 447] width 147 height 35
type input "[DATE]"
type input "1"
